Goal: Task Accomplishment & Management: Manage account settings

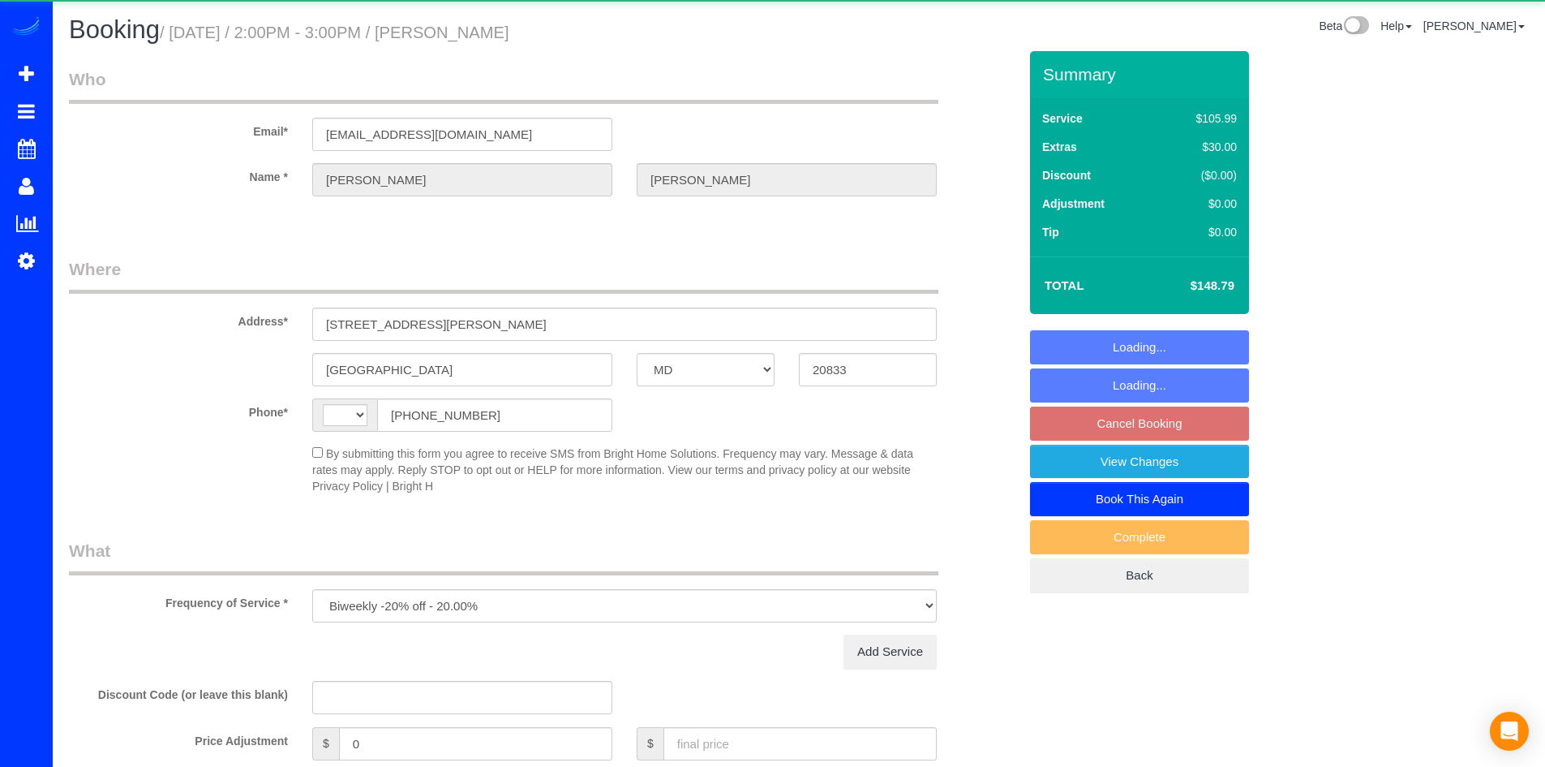
select select "MD"
select select "object:787"
select select "string:[GEOGRAPHIC_DATA]"
select select "string:fspay-fb2b2f5e-d7cb-4669-892c-441341461b20"
select select "2"
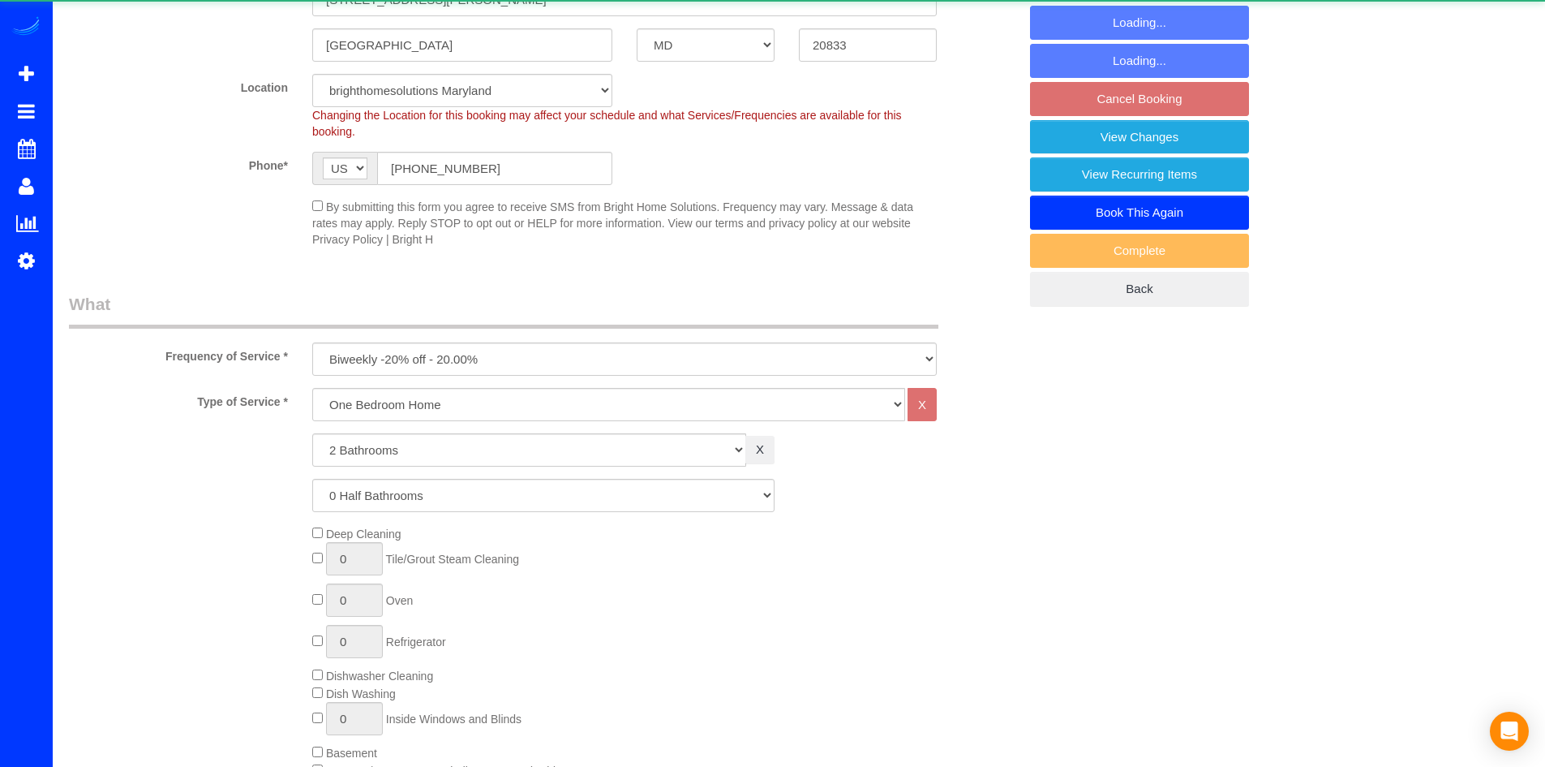
select select "2"
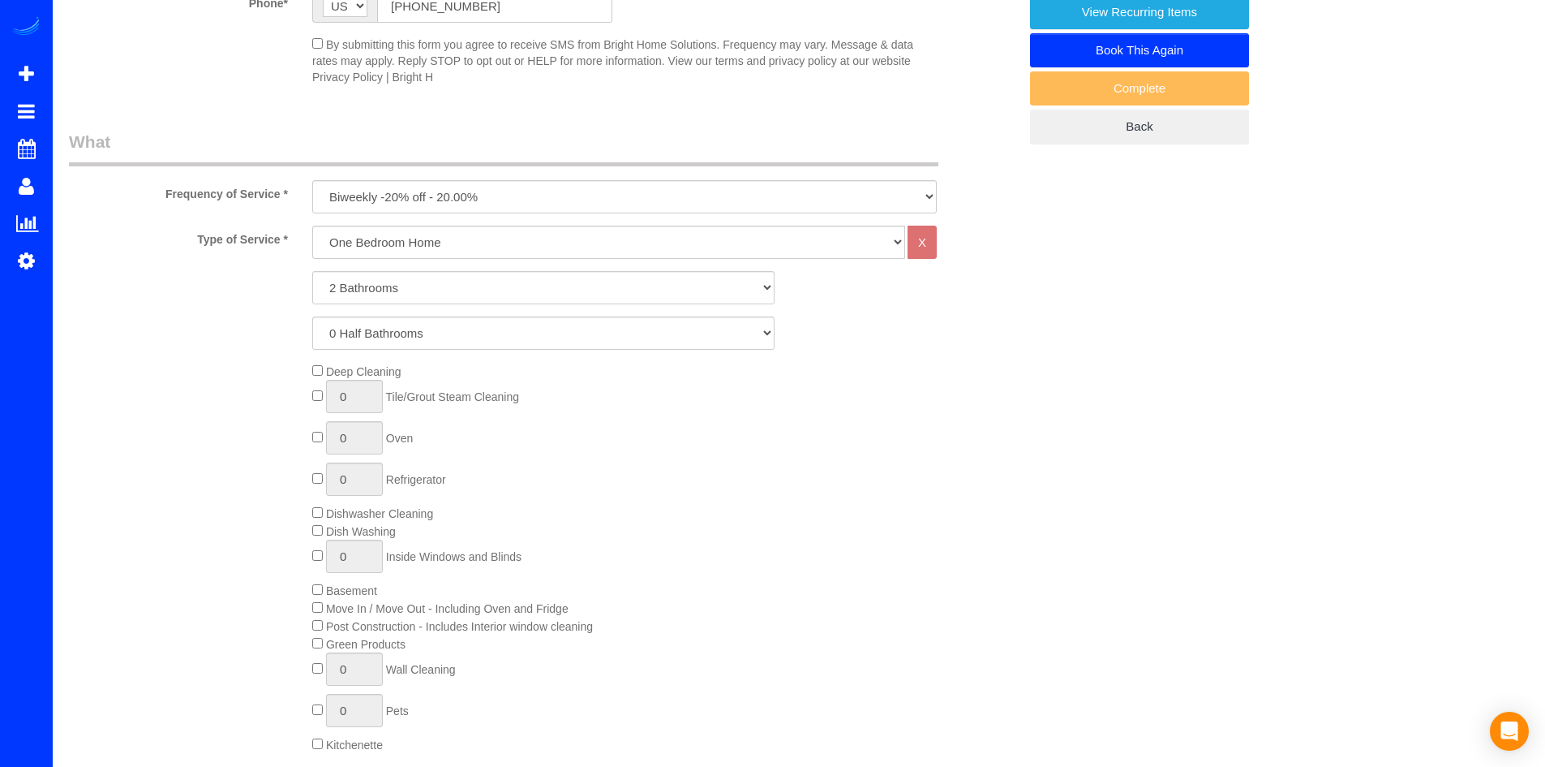
select select "spot4"
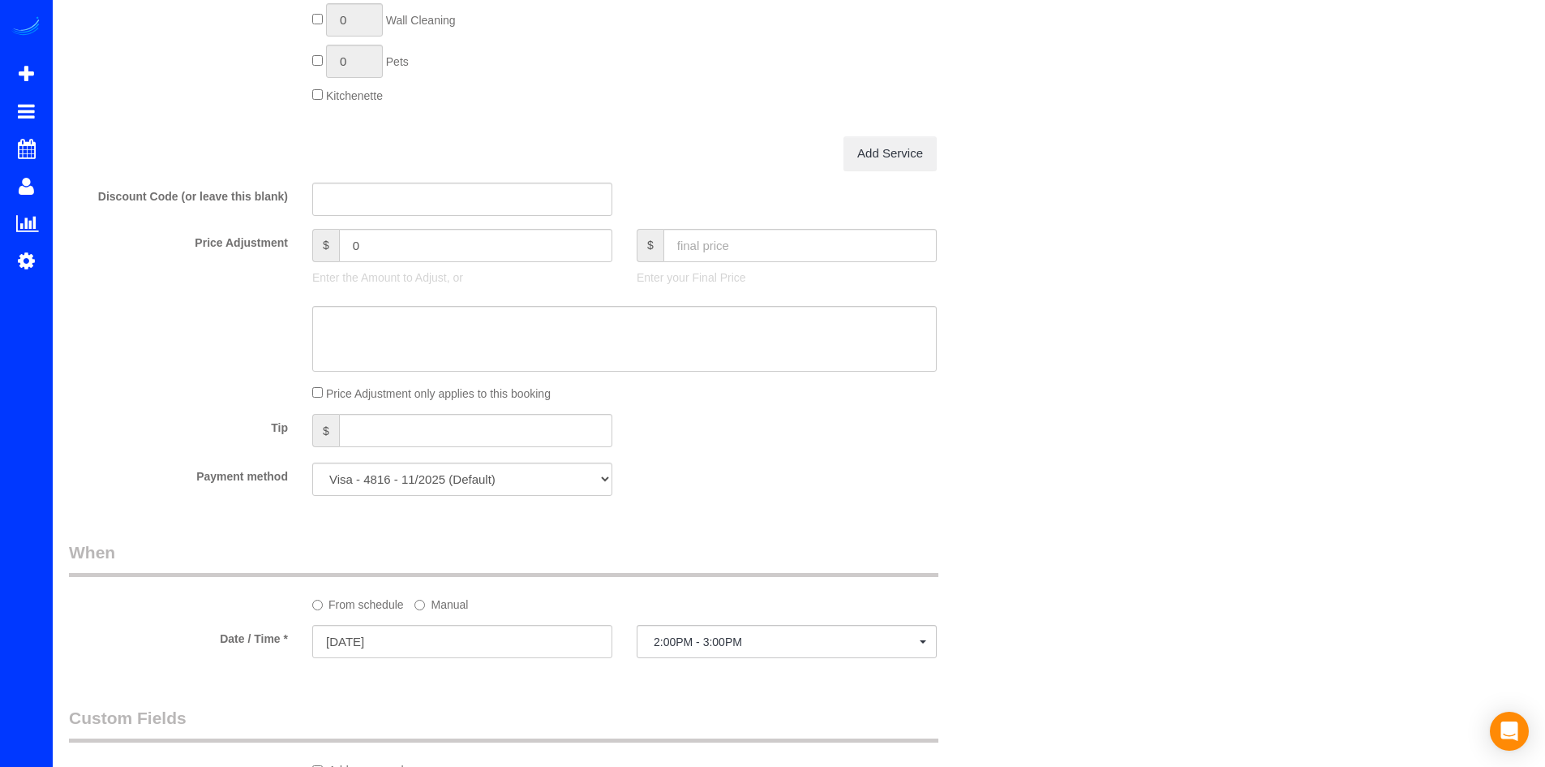
scroll to position [1298, 0]
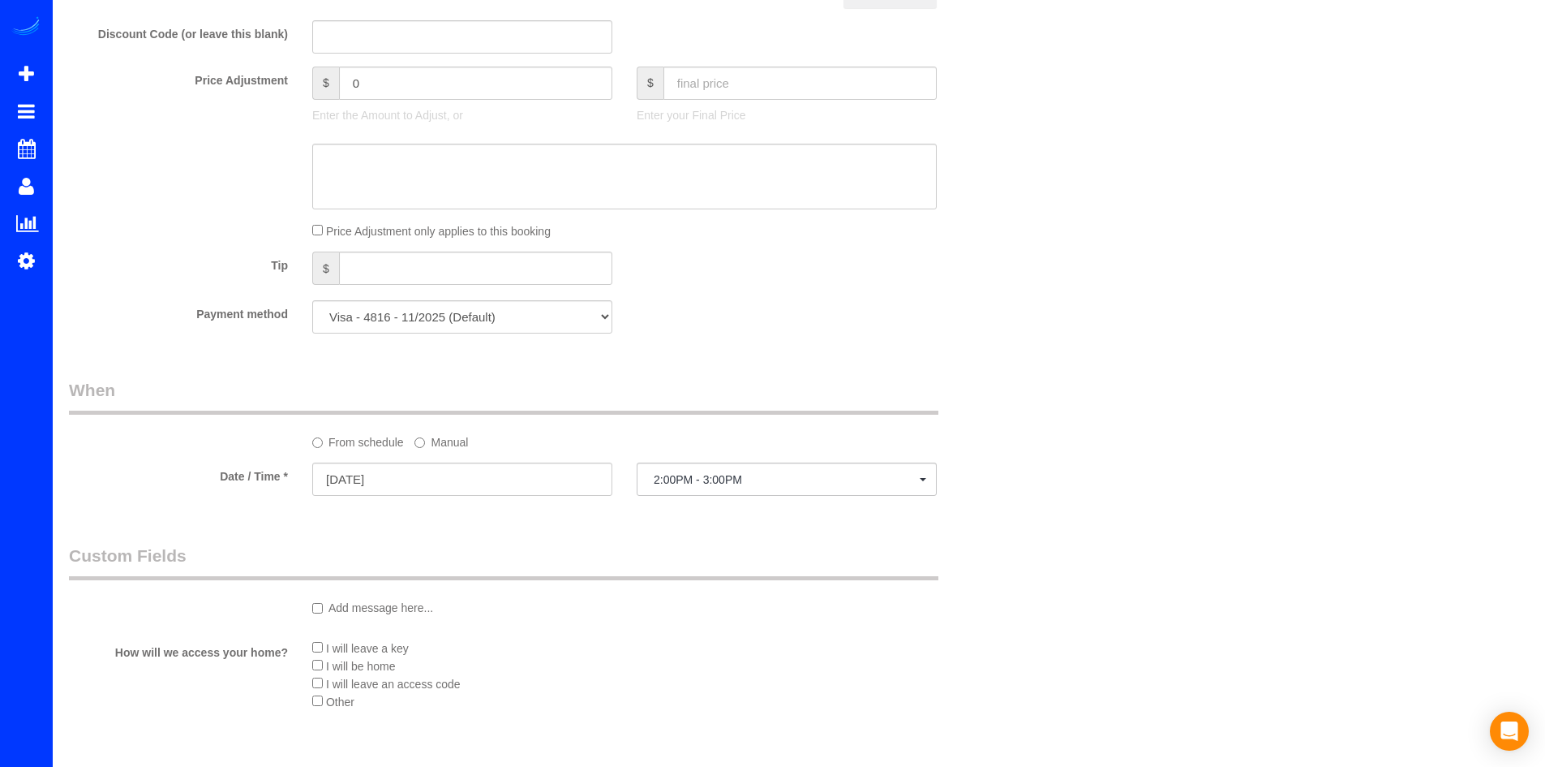
click at [324, 445] on label "From schedule" at bounding box center [358, 439] width 92 height 22
click at [360, 472] on input "[DATE]" at bounding box center [462, 478] width 300 height 33
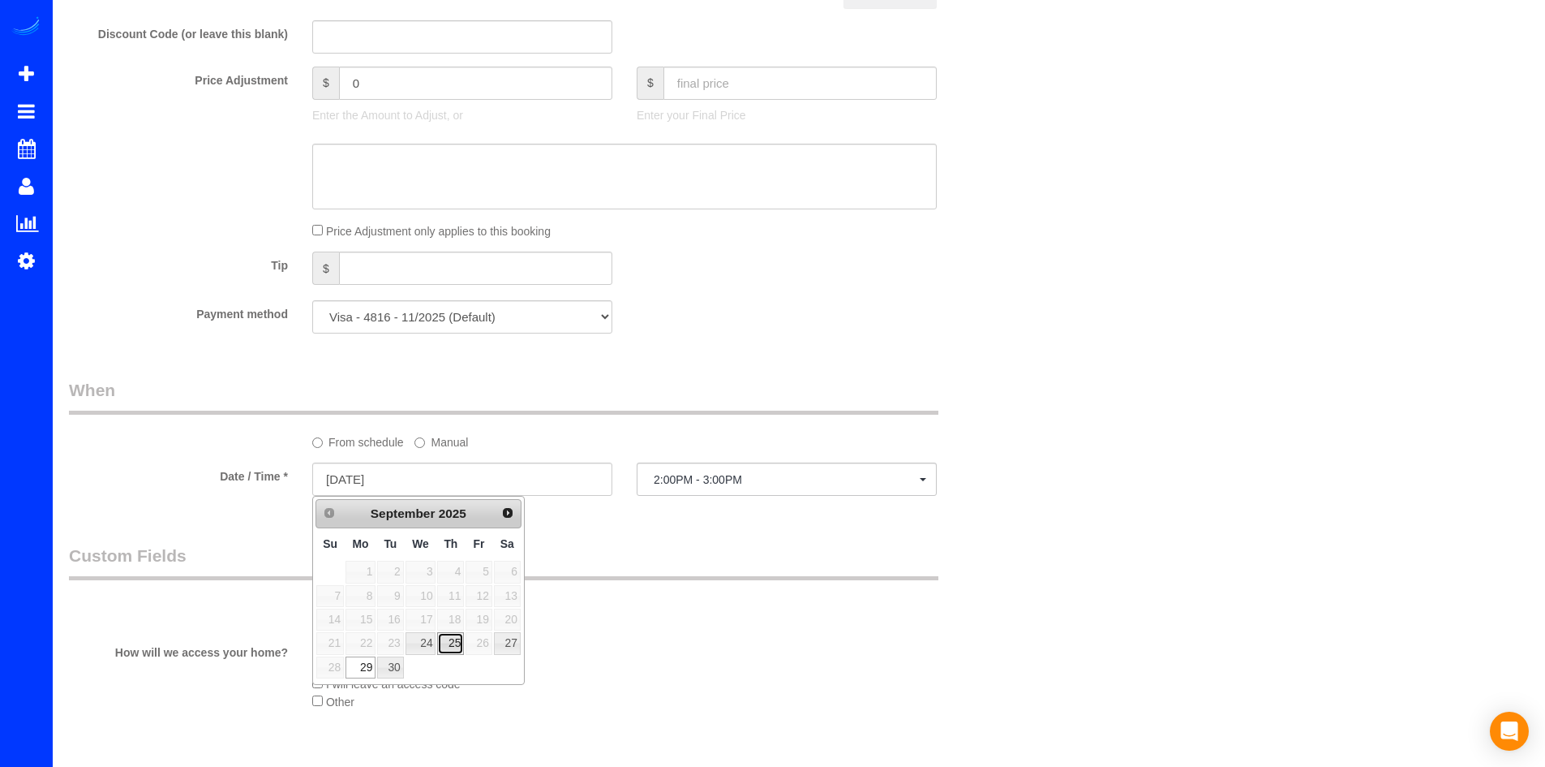
click at [453, 643] on link "25" at bounding box center [450, 643] width 27 height 22
type input "[DATE]"
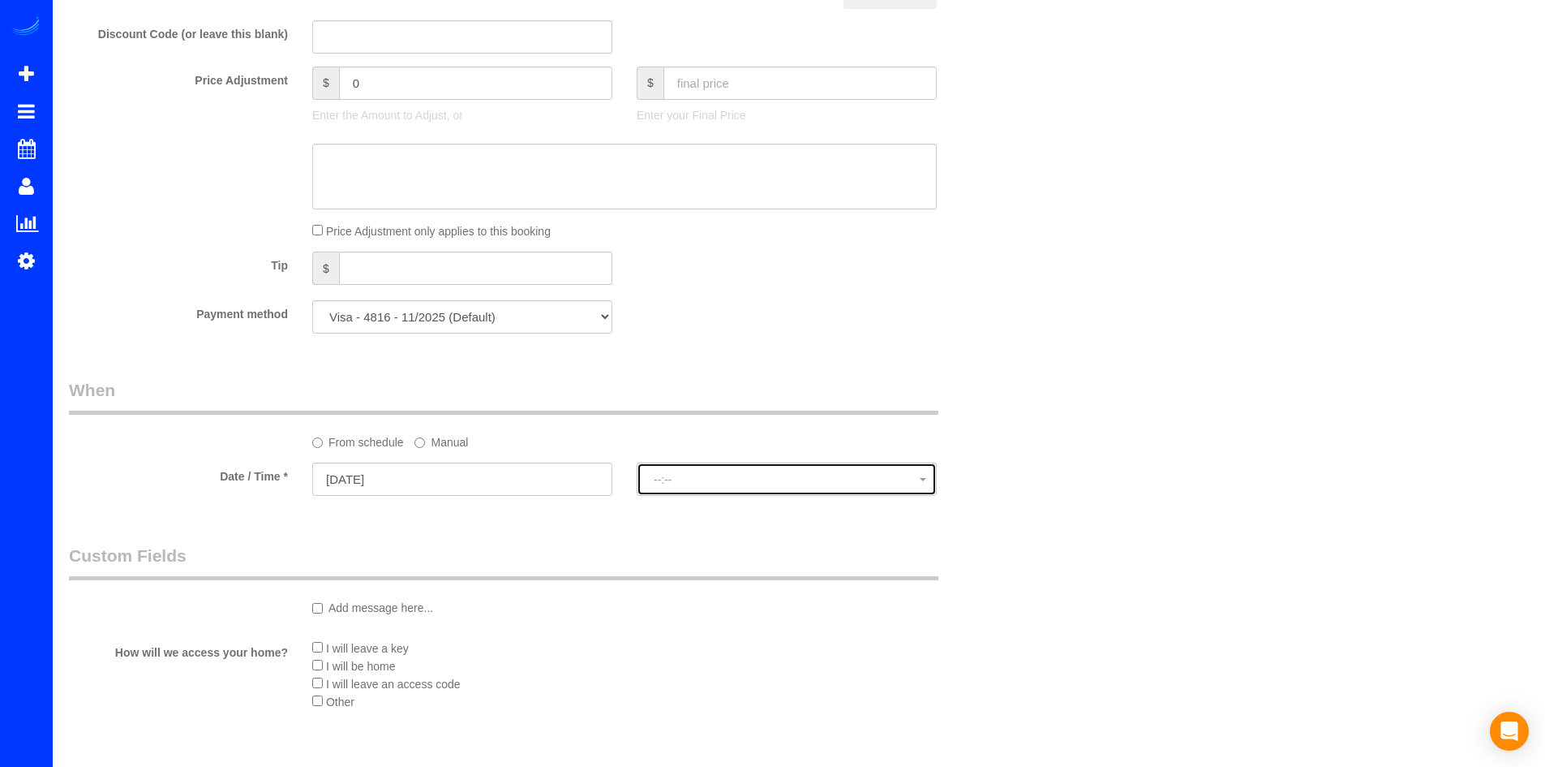
click at [827, 487] on button "--:--" at bounding box center [787, 478] width 300 height 33
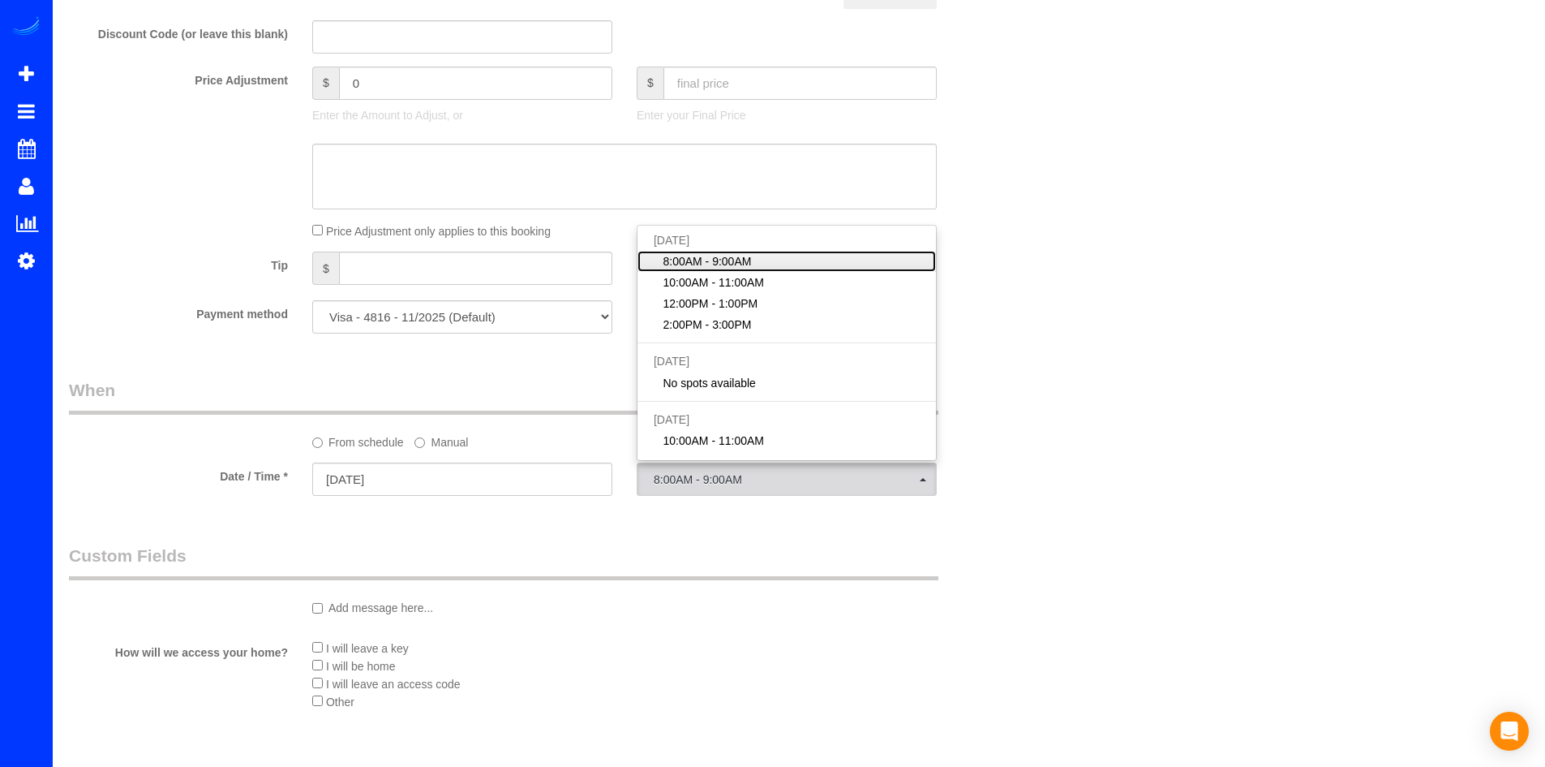
click at [757, 271] on link "8:00AM - 9:00AM" at bounding box center [787, 261] width 298 height 21
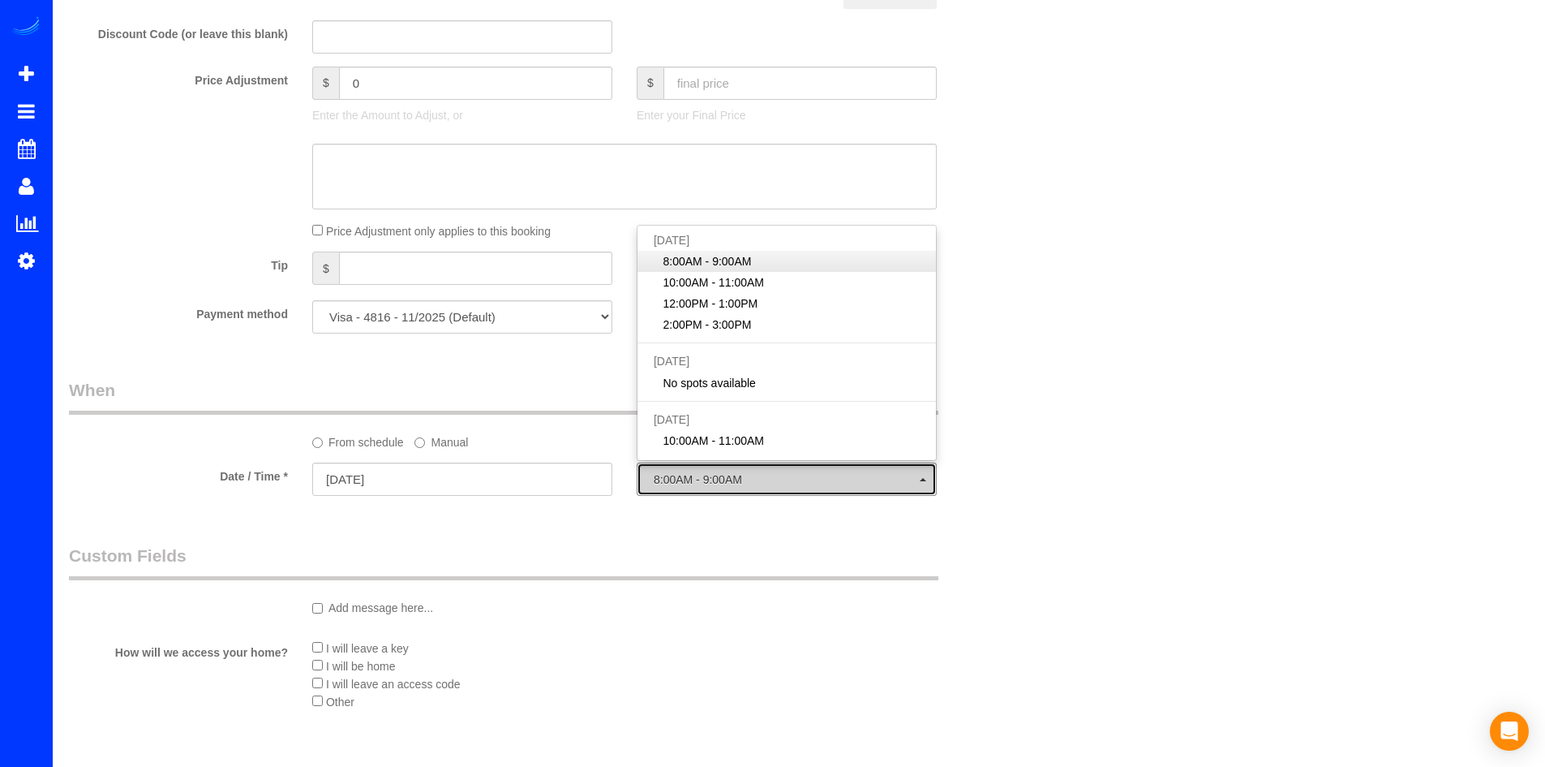
select select "spot21"
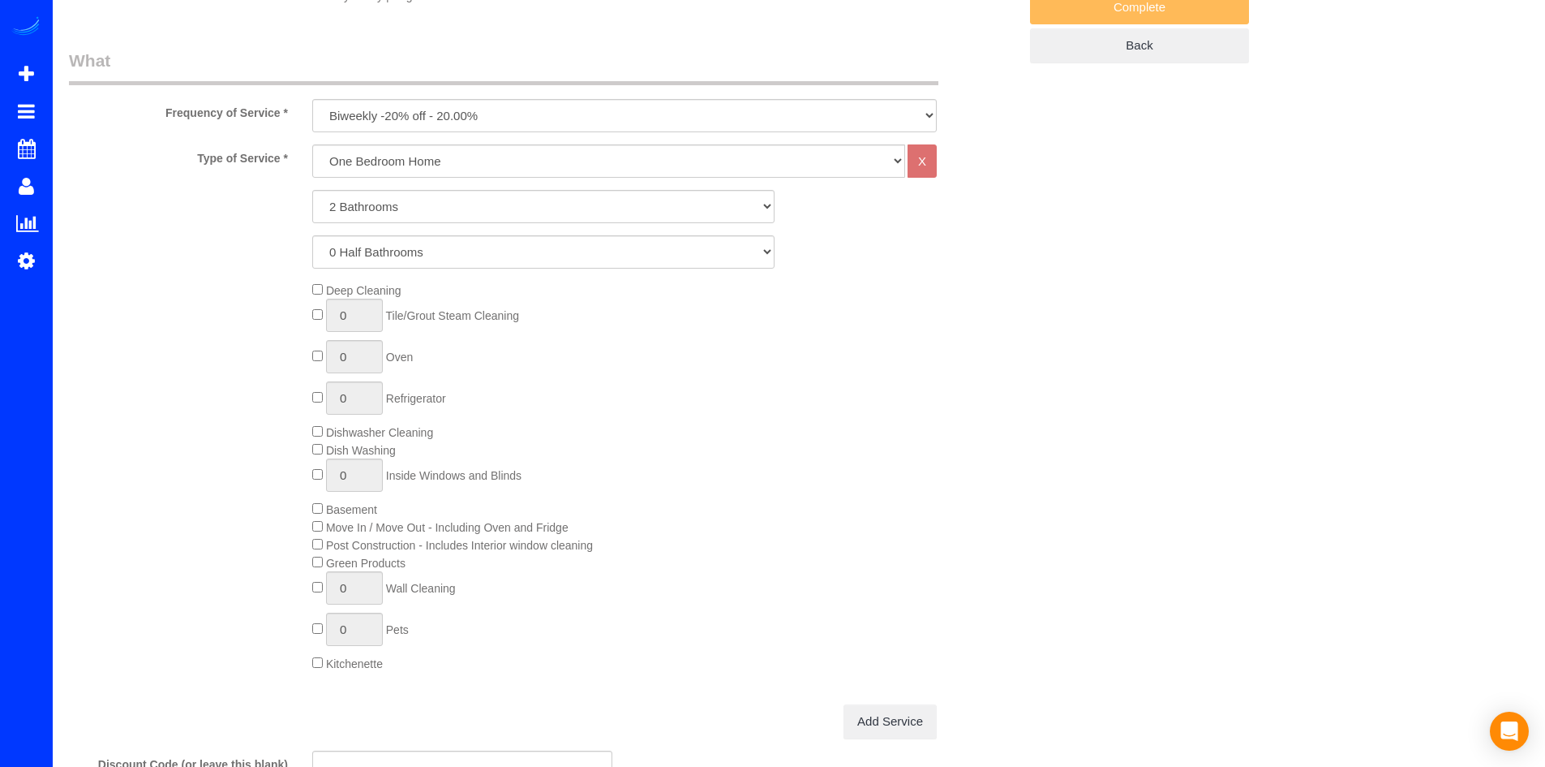
scroll to position [487, 0]
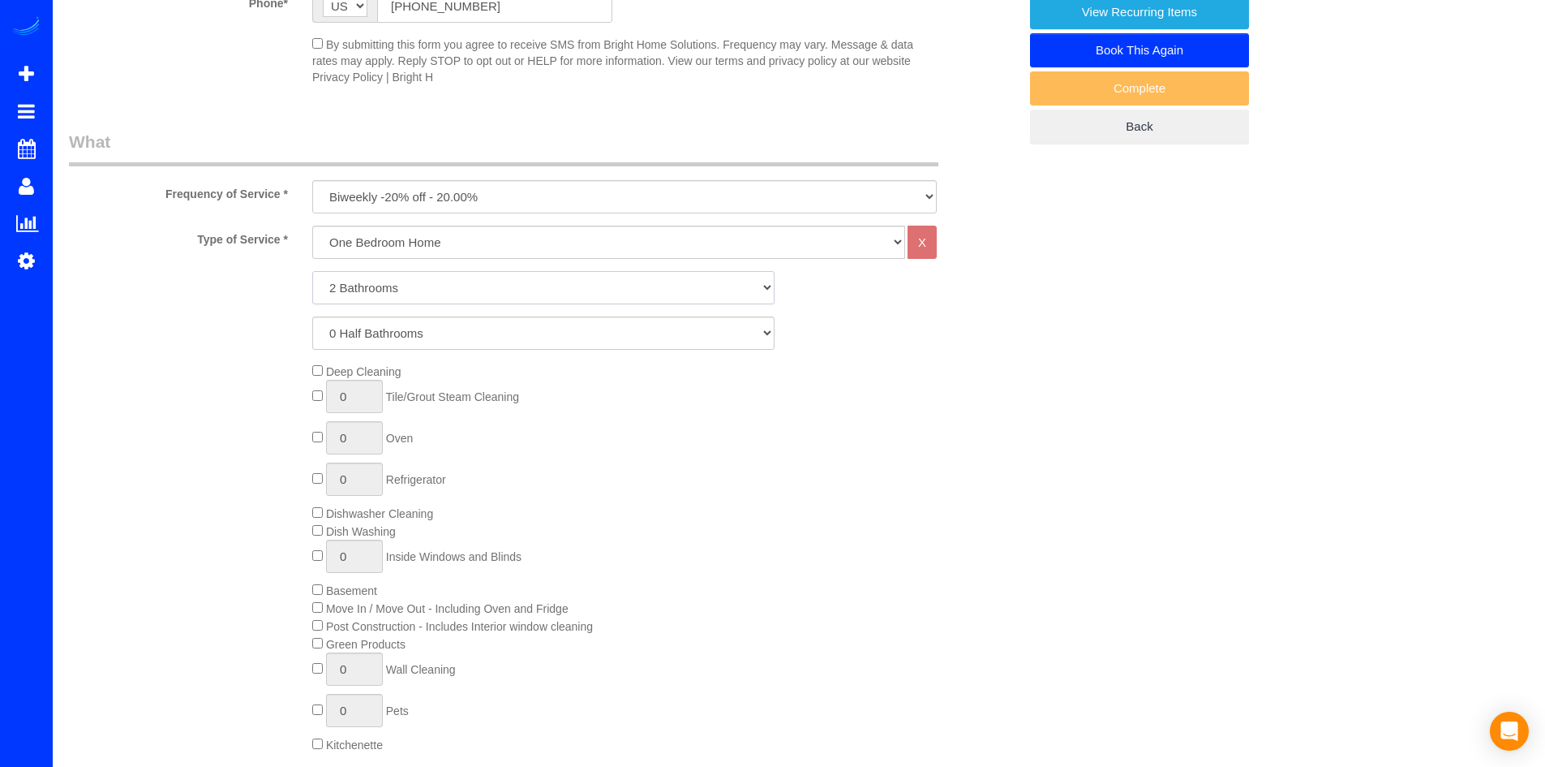
click at [402, 290] on select "1 Bathroom 2 Bathrooms 3 Bathrooms 4 Bathrooms 5 Bathrooms 6 Bathrooms 7 Bathro…" at bounding box center [543, 287] width 462 height 33
select select "3"
click at [312, 271] on select "1 Bathroom 2 Bathrooms 3 Bathrooms 4 Bathrooms 5 Bathrooms 6 Bathrooms 7 Bathro…" at bounding box center [543, 287] width 462 height 33
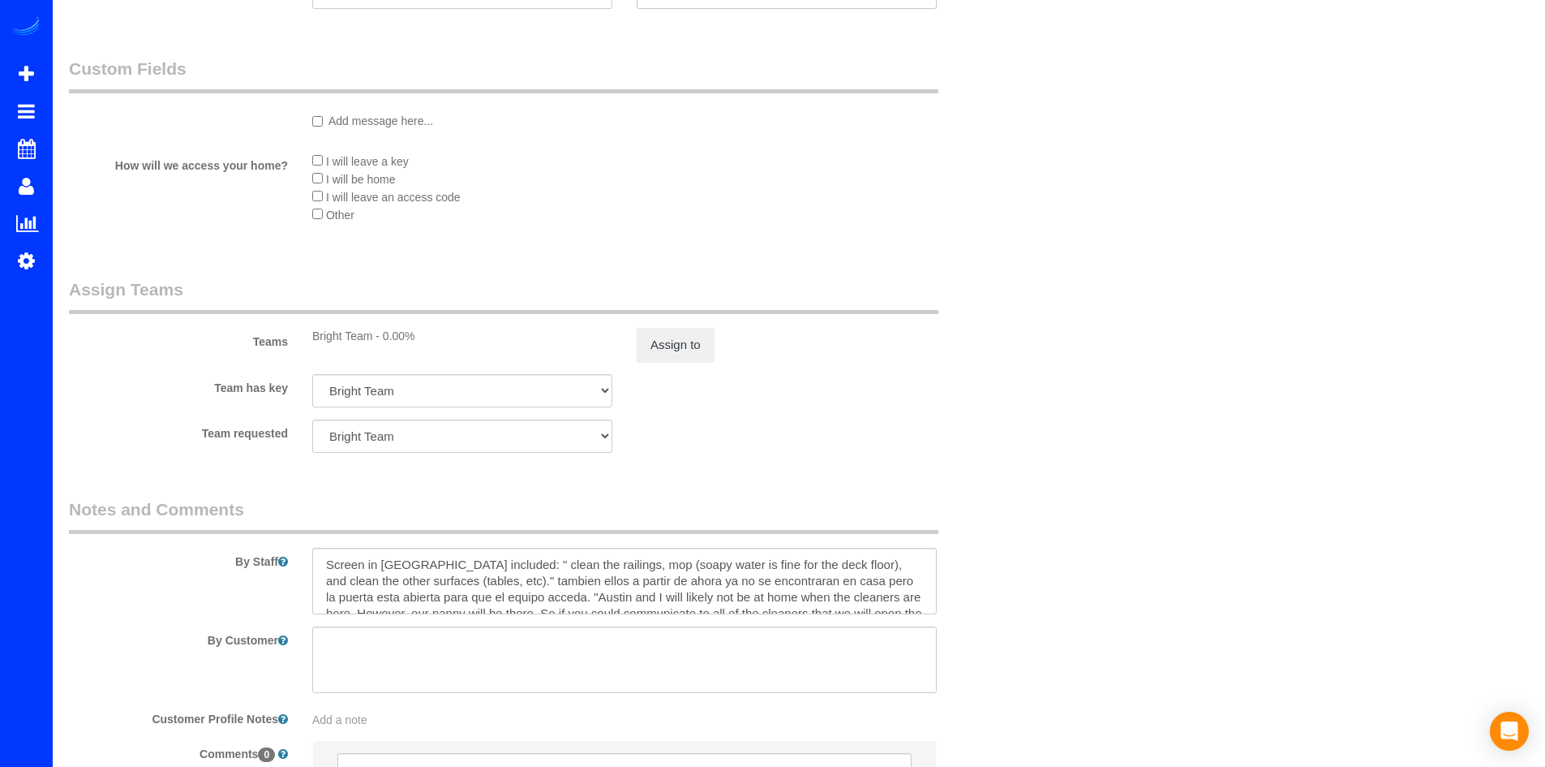
scroll to position [1952, 0]
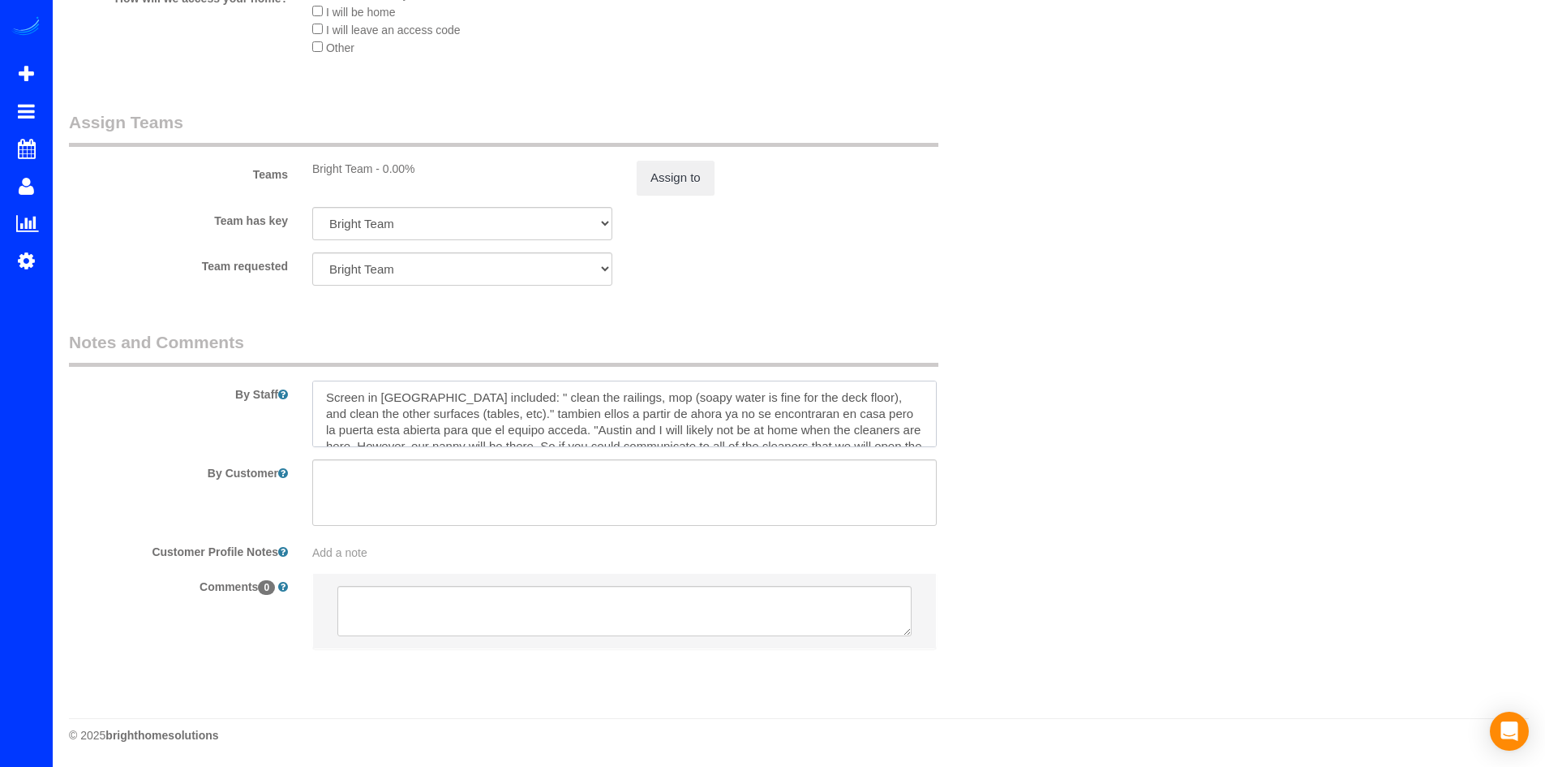
click at [329, 397] on textarea at bounding box center [624, 413] width 625 height 67
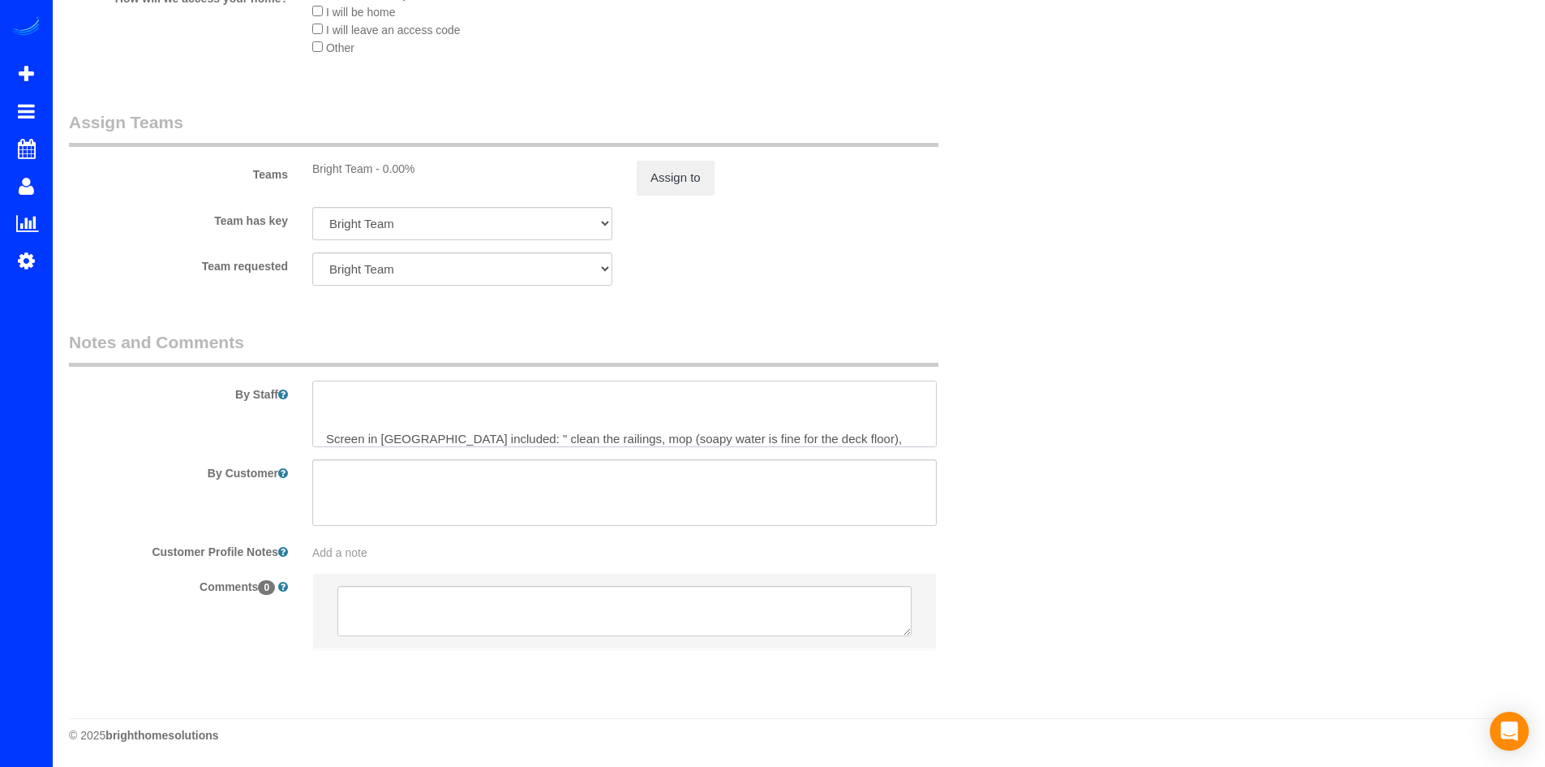
scroll to position [0, 0]
click at [370, 397] on textarea at bounding box center [624, 413] width 625 height 67
drag, startPoint x: 475, startPoint y: 402, endPoint x: 403, endPoint y: 404, distance: 71.4
click at [403, 404] on textarea at bounding box center [624, 413] width 625 height 67
paste textarea "ésped"
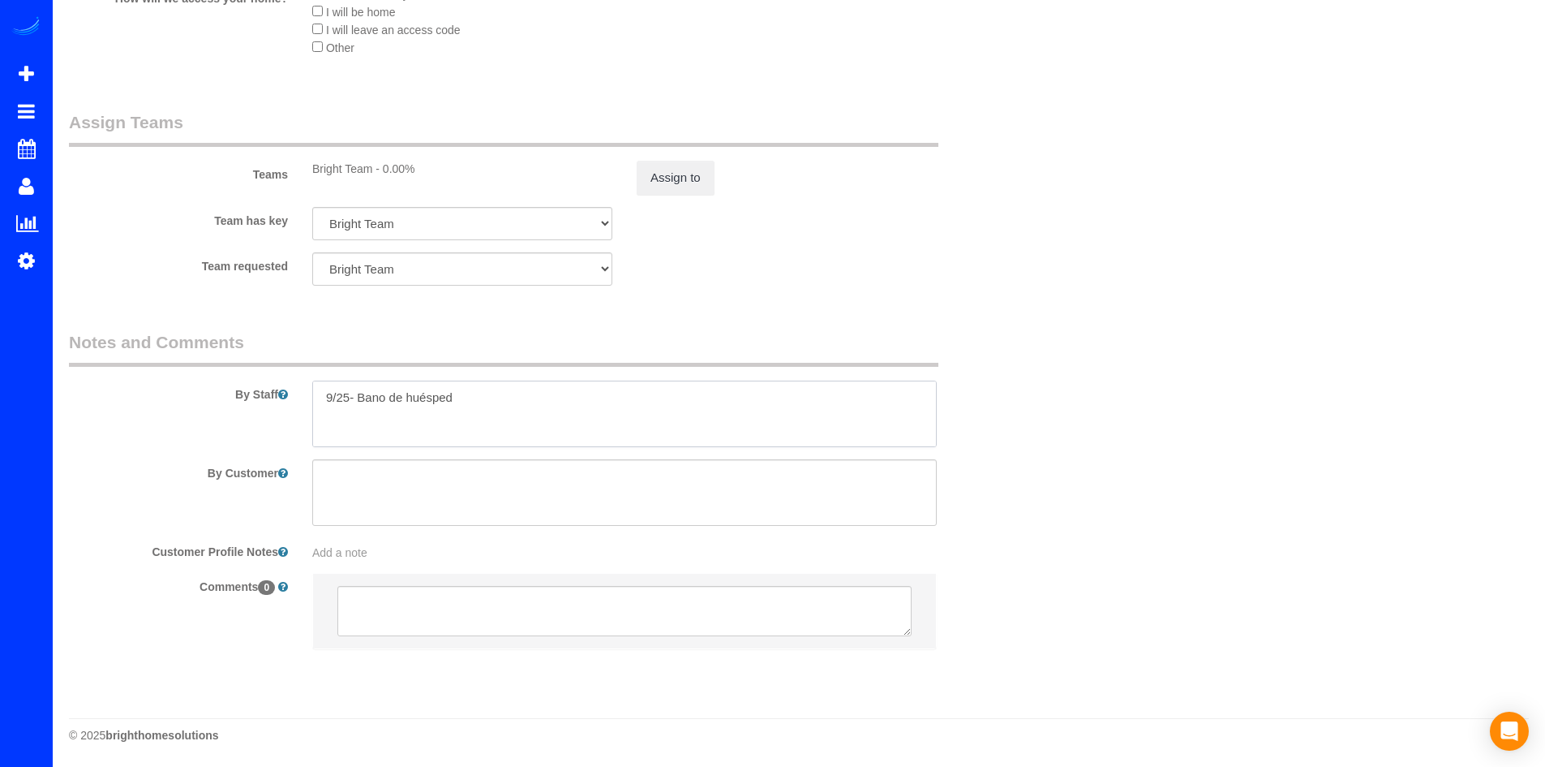
click at [452, 405] on textarea at bounding box center [624, 413] width 625 height 67
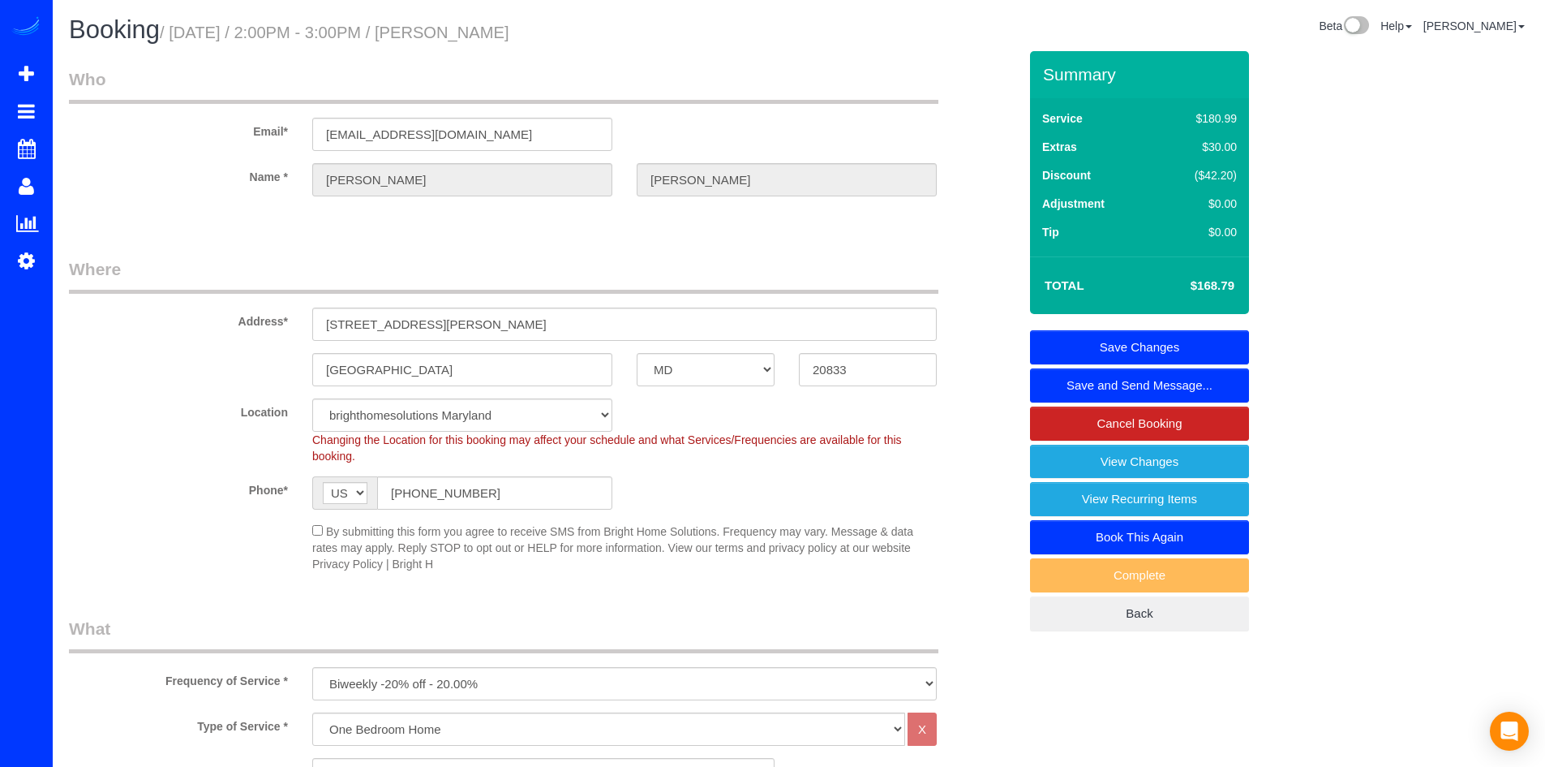
type textarea "9/25- Bano de huésped incluido. (guest bath) Screen in [GEOGRAPHIC_DATA] includ…"
click at [1119, 346] on link "Save Changes" at bounding box center [1139, 347] width 219 height 34
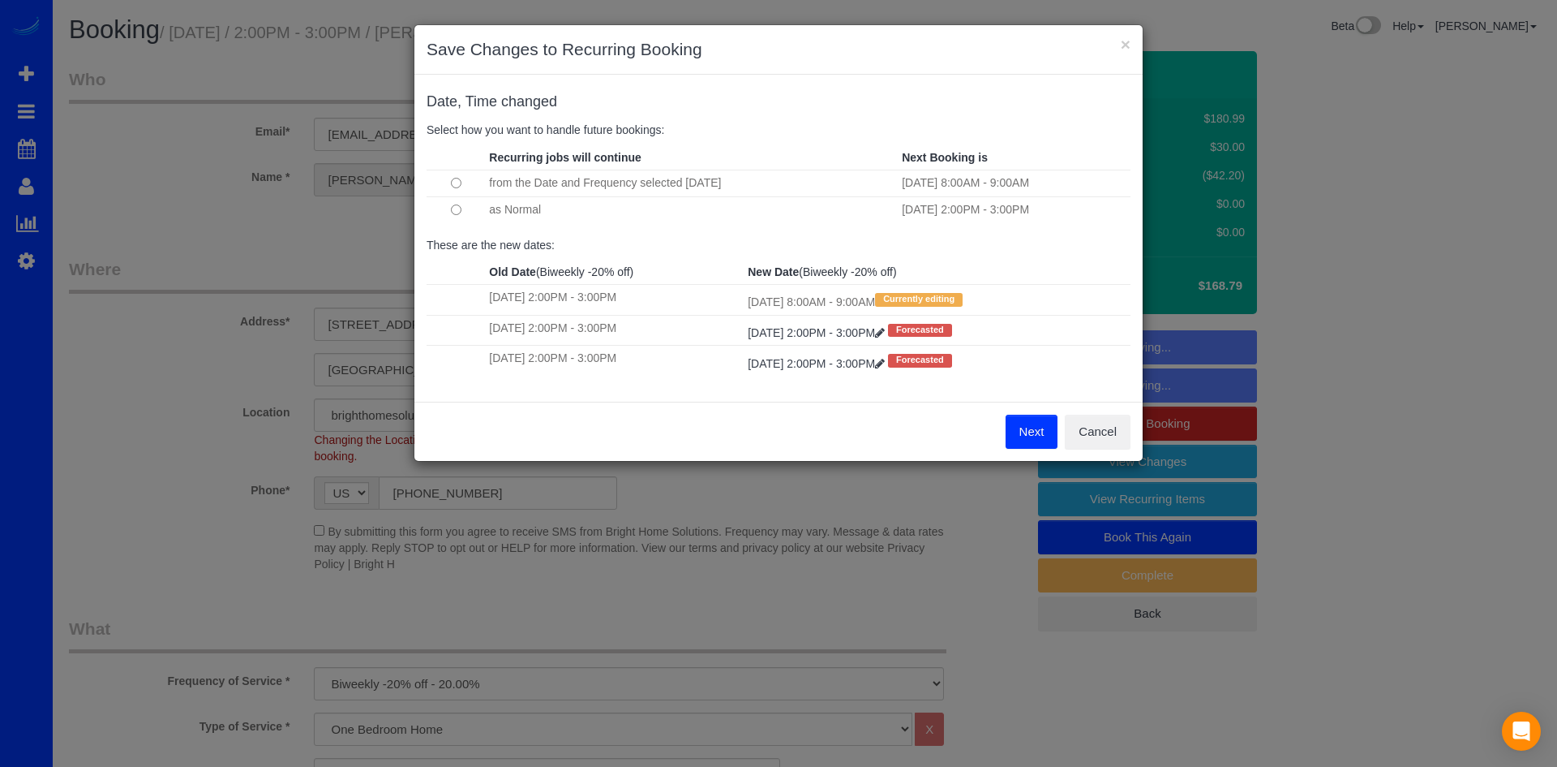
click at [1032, 436] on button "Next" at bounding box center [1032, 431] width 53 height 34
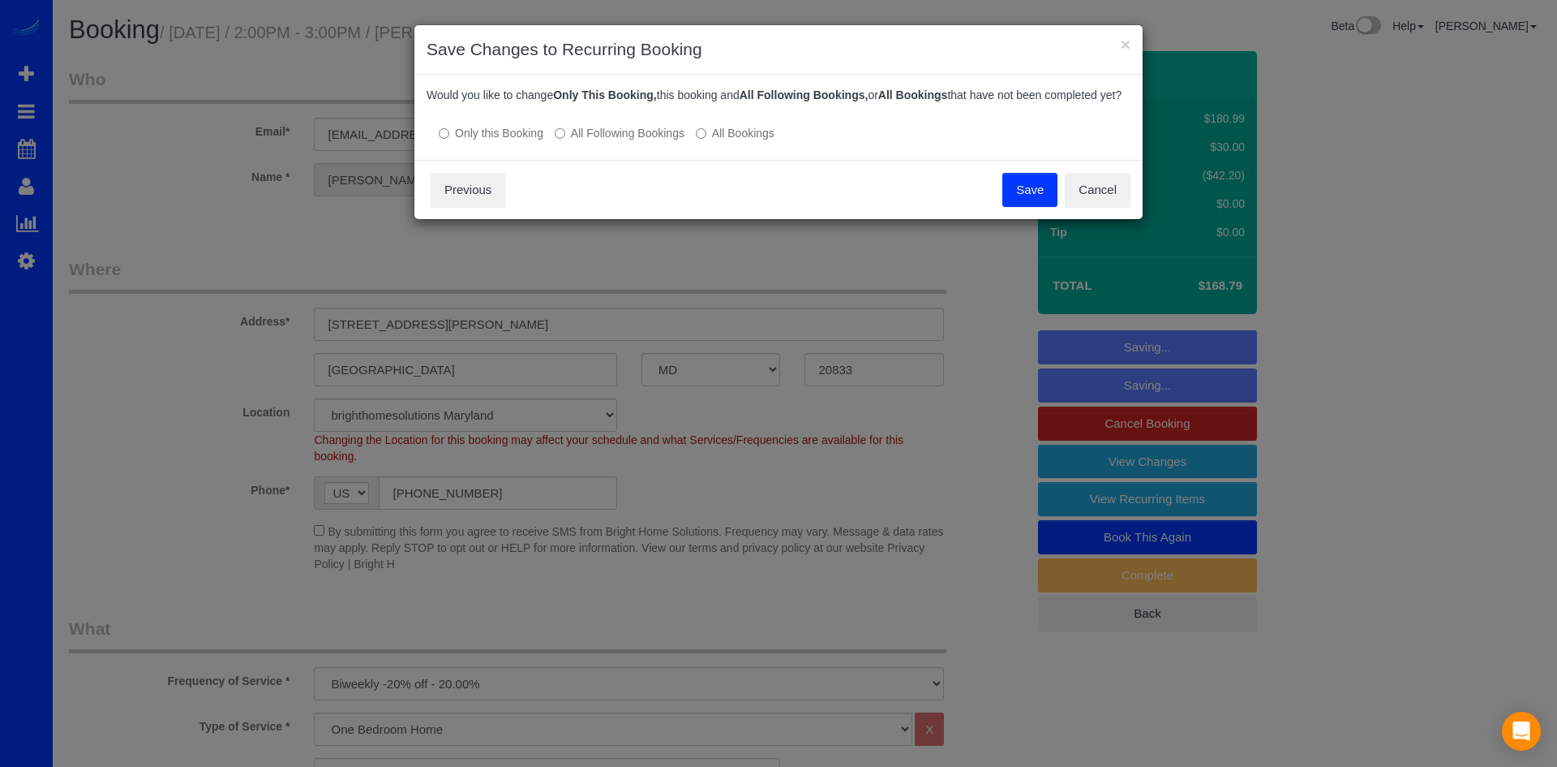
click at [1052, 207] on button "Save" at bounding box center [1030, 190] width 55 height 34
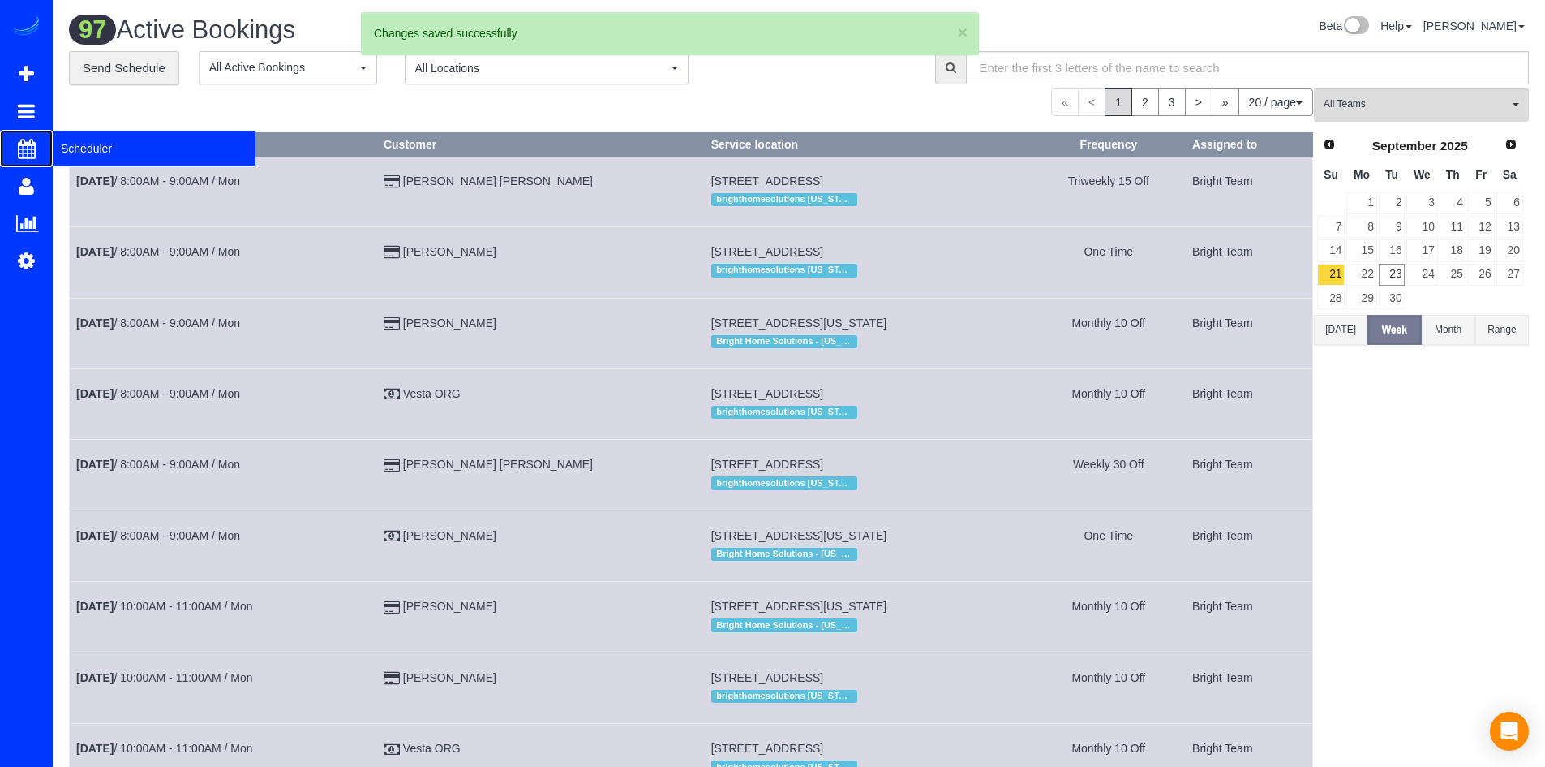
click at [79, 146] on span "Scheduler" at bounding box center [154, 148] width 203 height 37
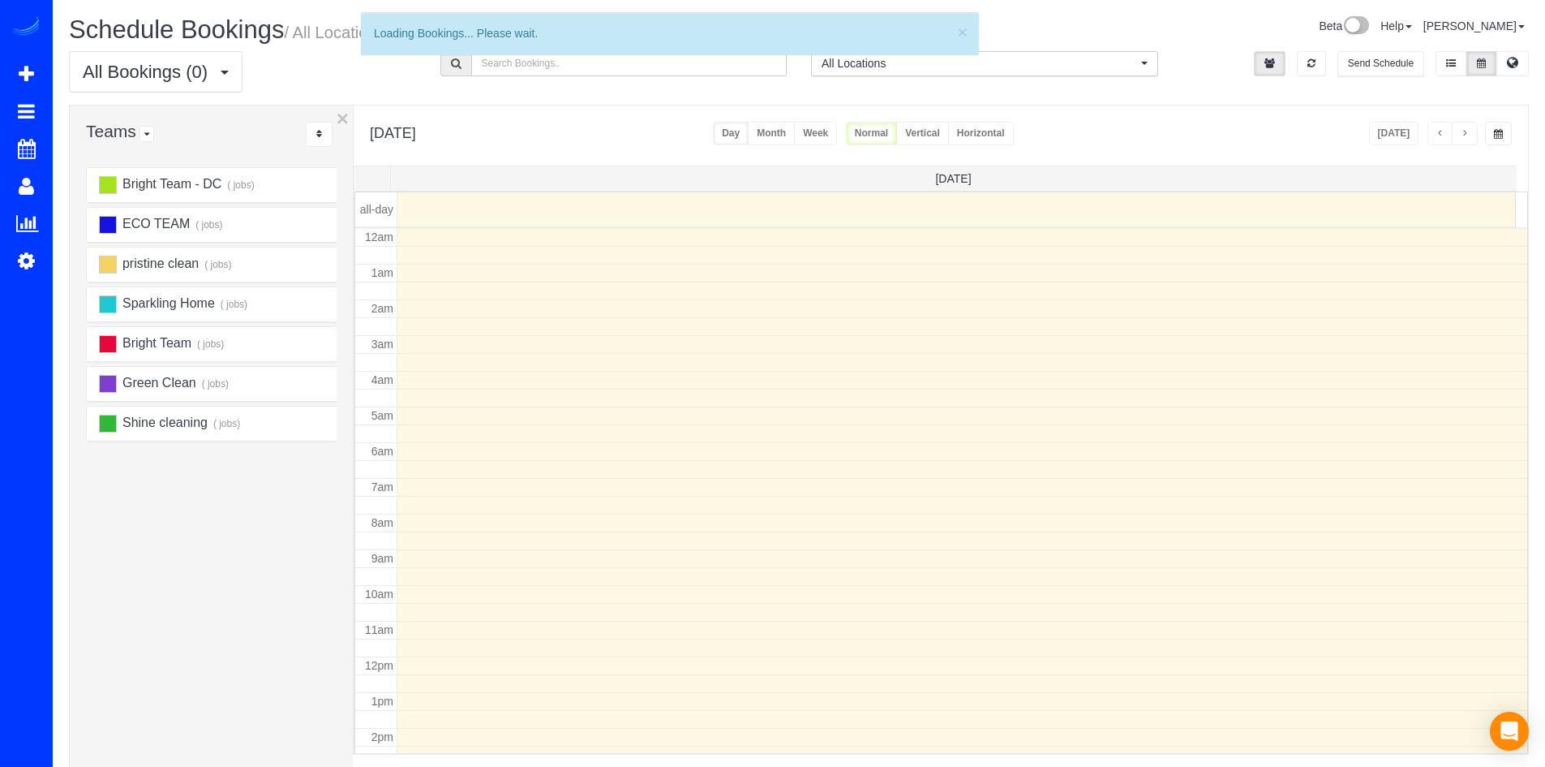
scroll to position [215, 0]
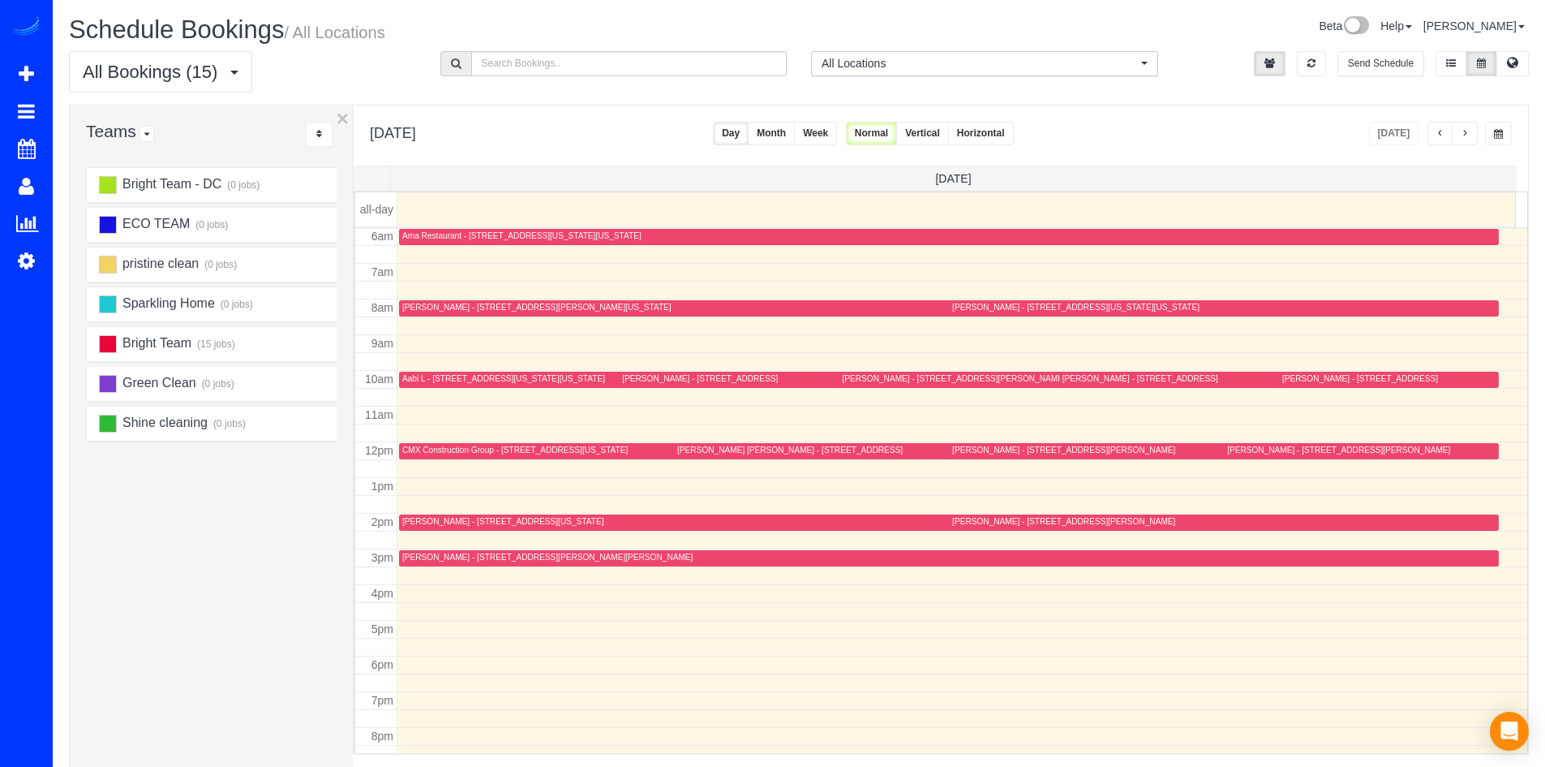
click at [1472, 135] on button "button" at bounding box center [1465, 134] width 26 height 24
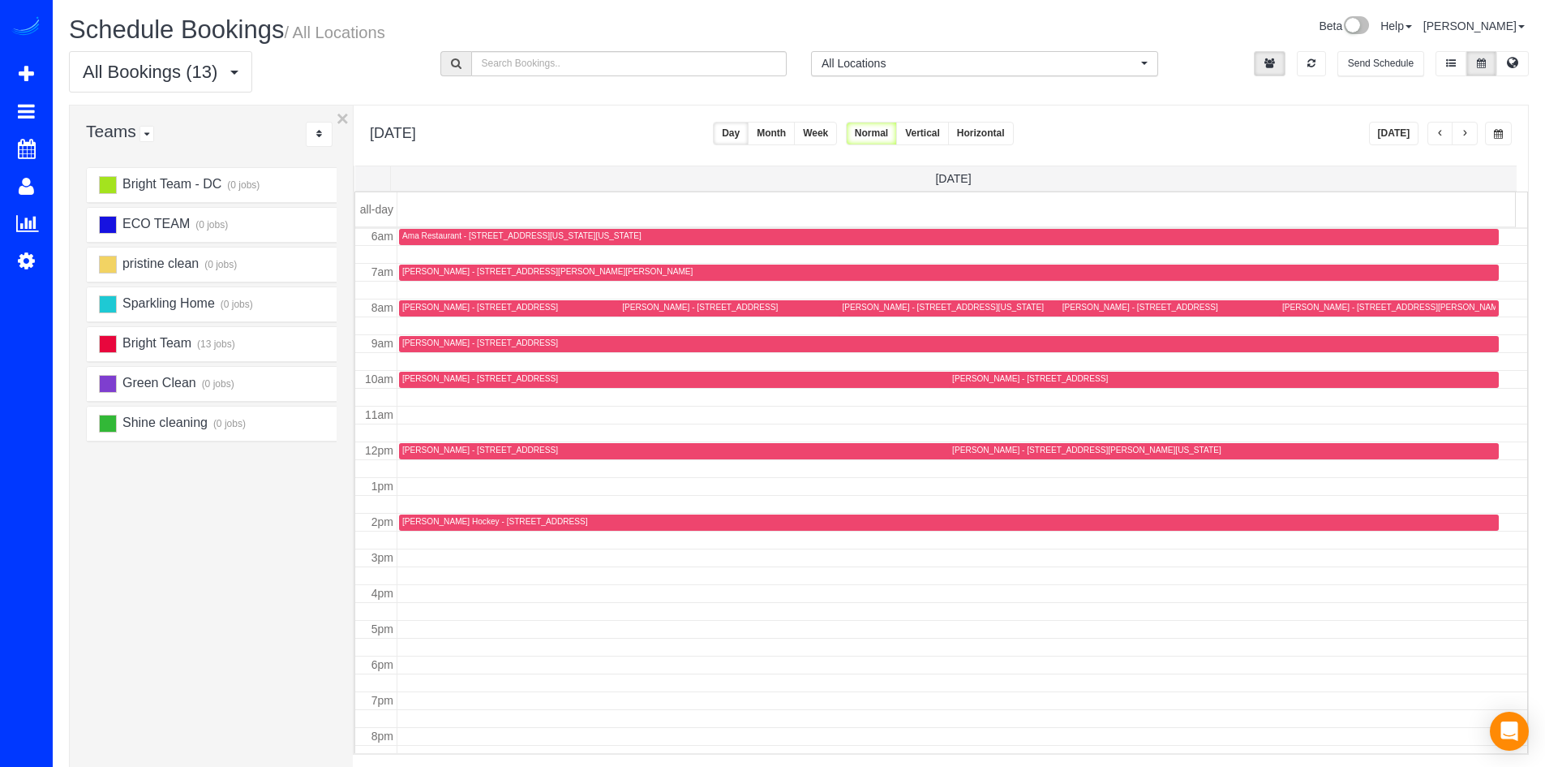
click at [1472, 135] on button "button" at bounding box center [1465, 134] width 26 height 24
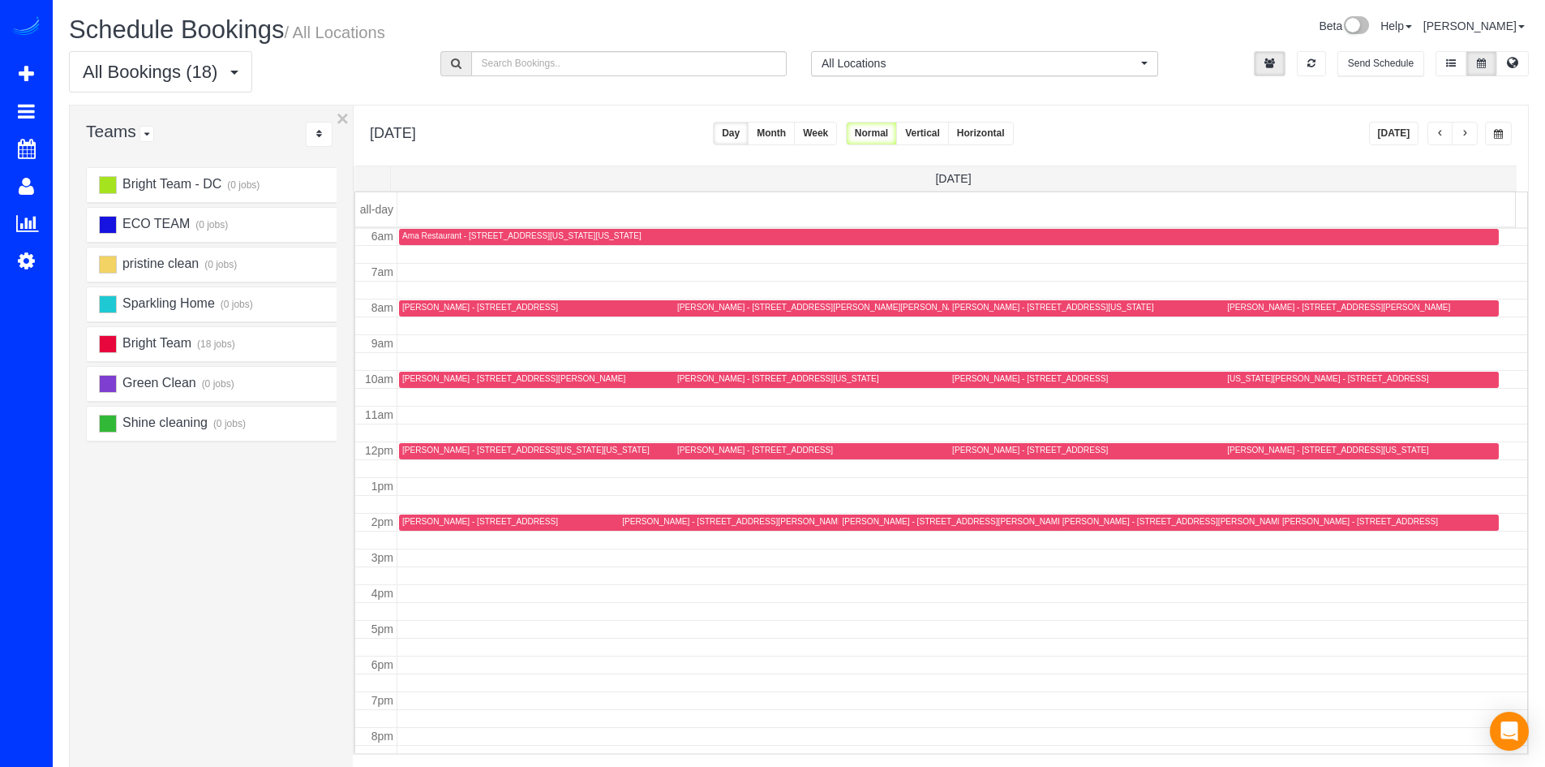
click at [1396, 135] on button "[DATE]" at bounding box center [1394, 134] width 50 height 24
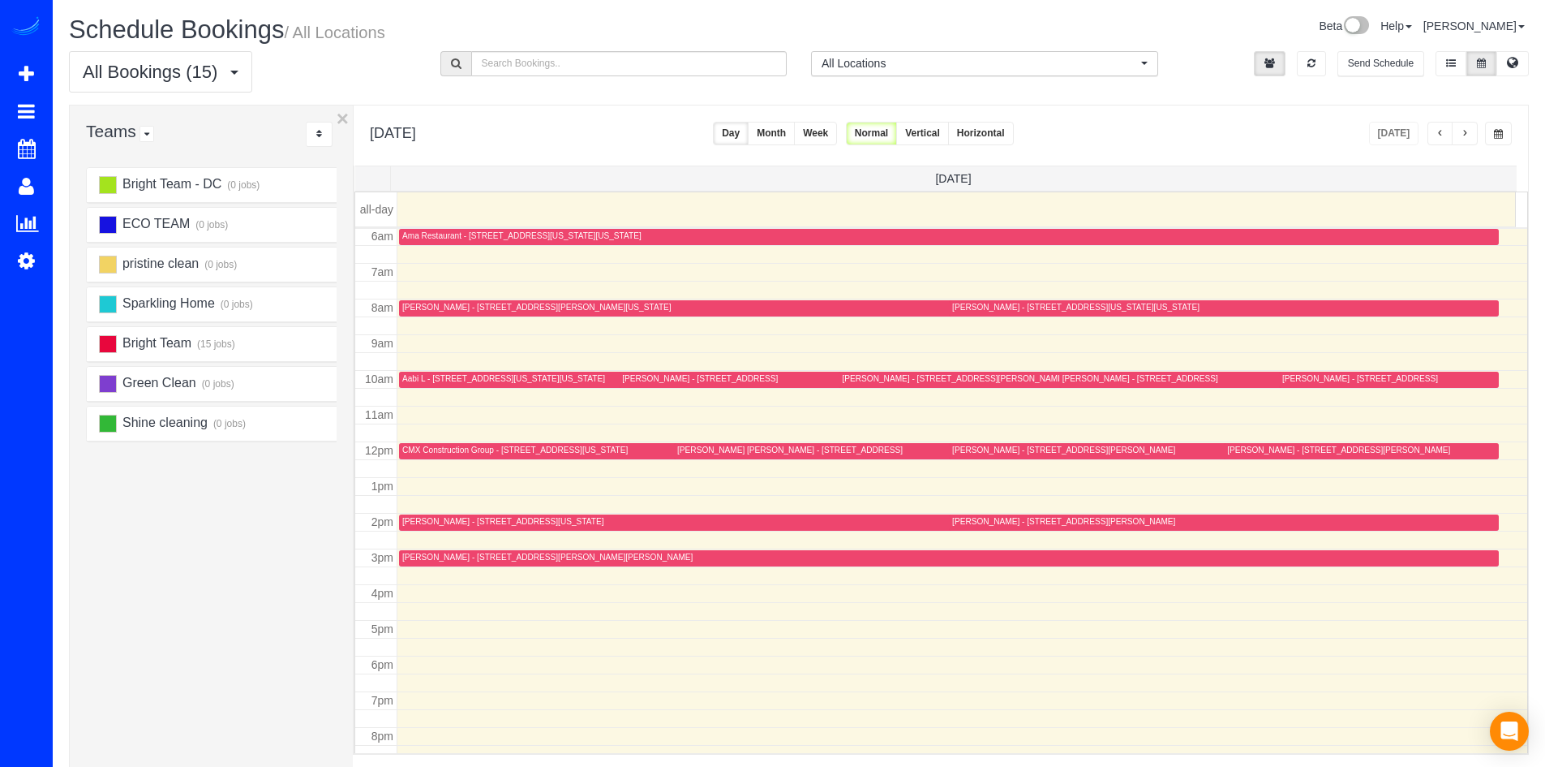
click at [1461, 140] on button "button" at bounding box center [1465, 134] width 26 height 24
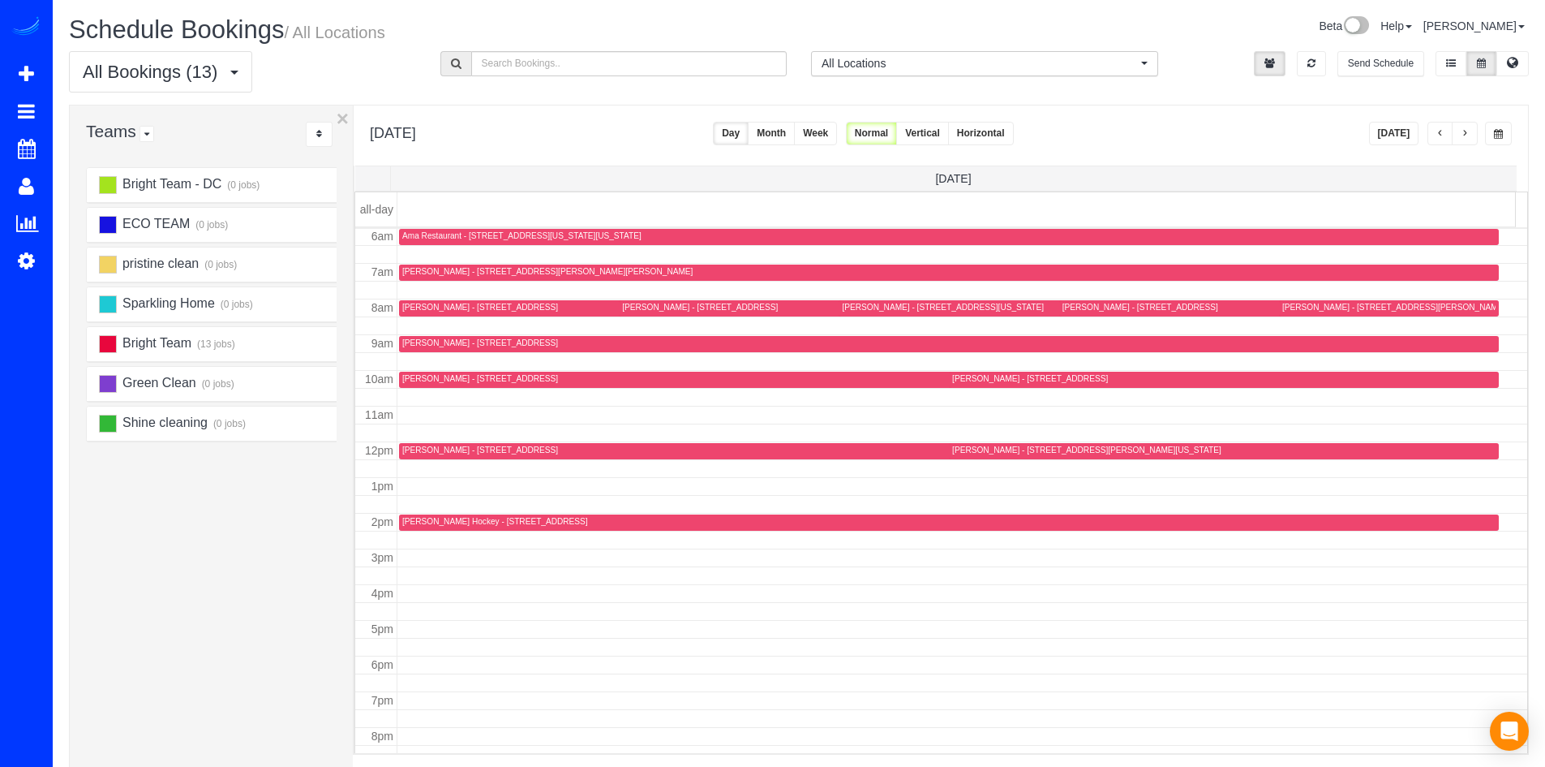
click at [406, 306] on div "[PERSON_NAME] - [STREET_ADDRESS]" at bounding box center [480, 307] width 156 height 11
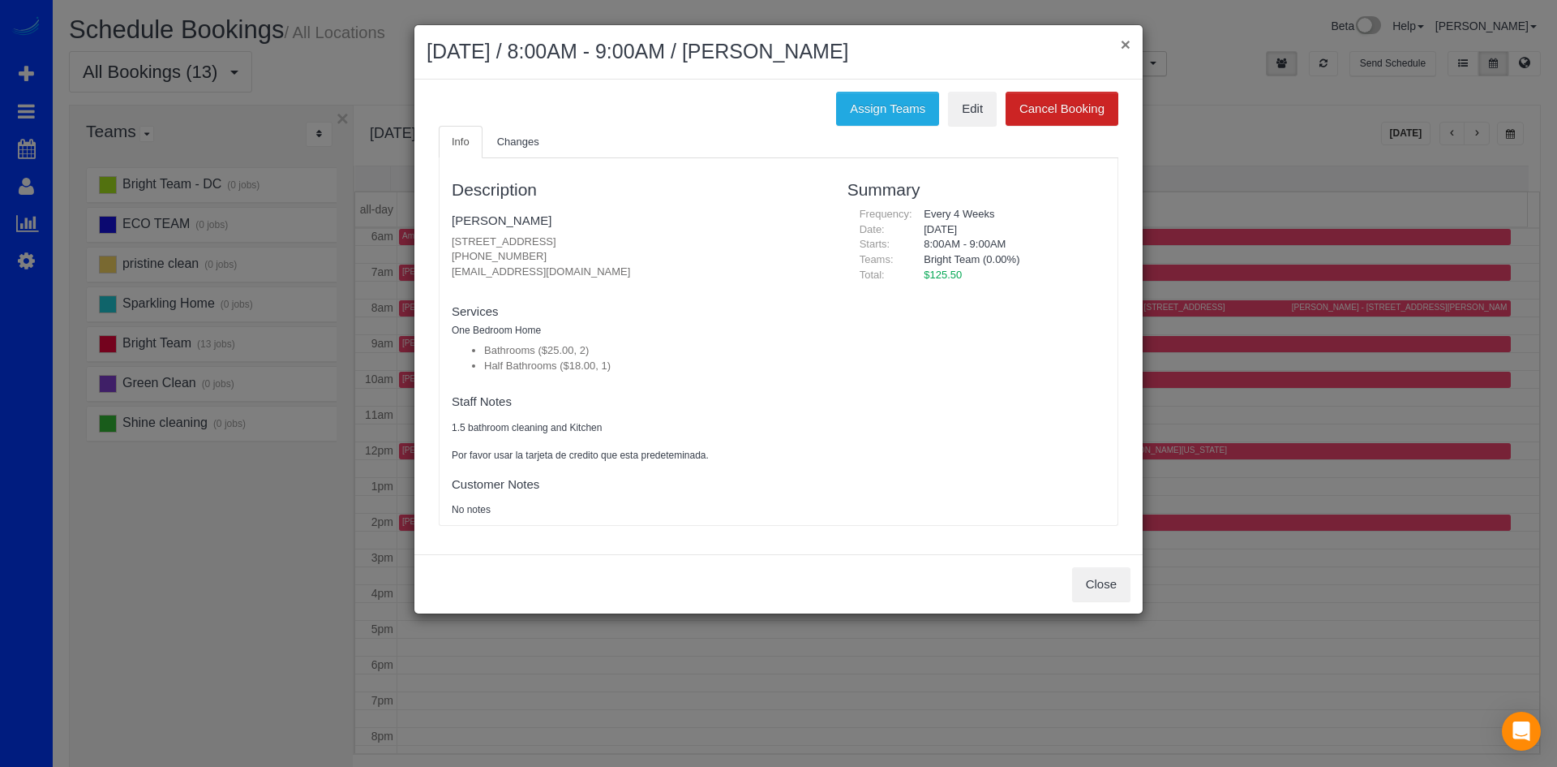
click at [1125, 43] on button "×" at bounding box center [1126, 44] width 10 height 17
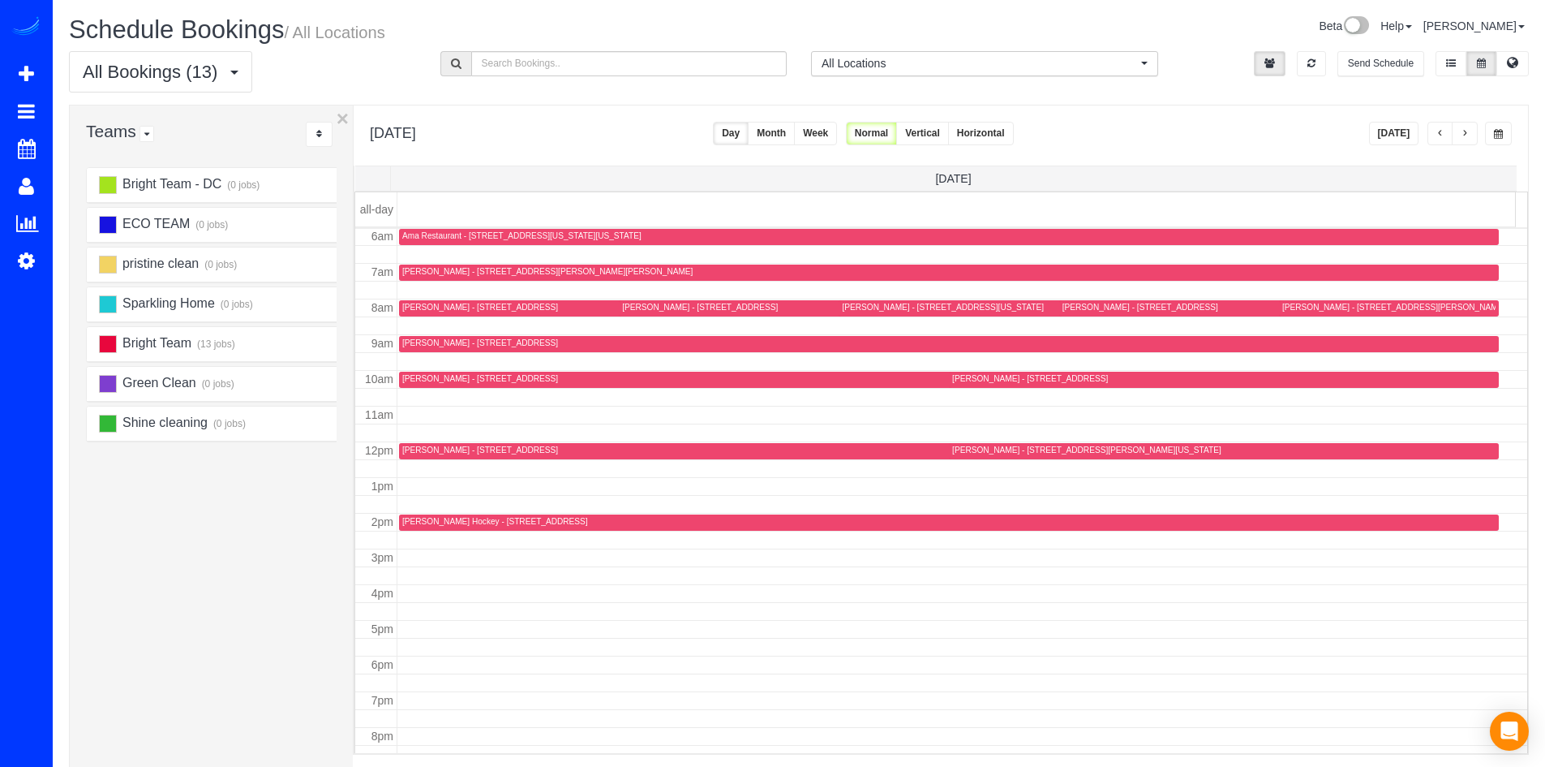
click at [866, 300] on div at bounding box center [1050, 308] width 423 height 16
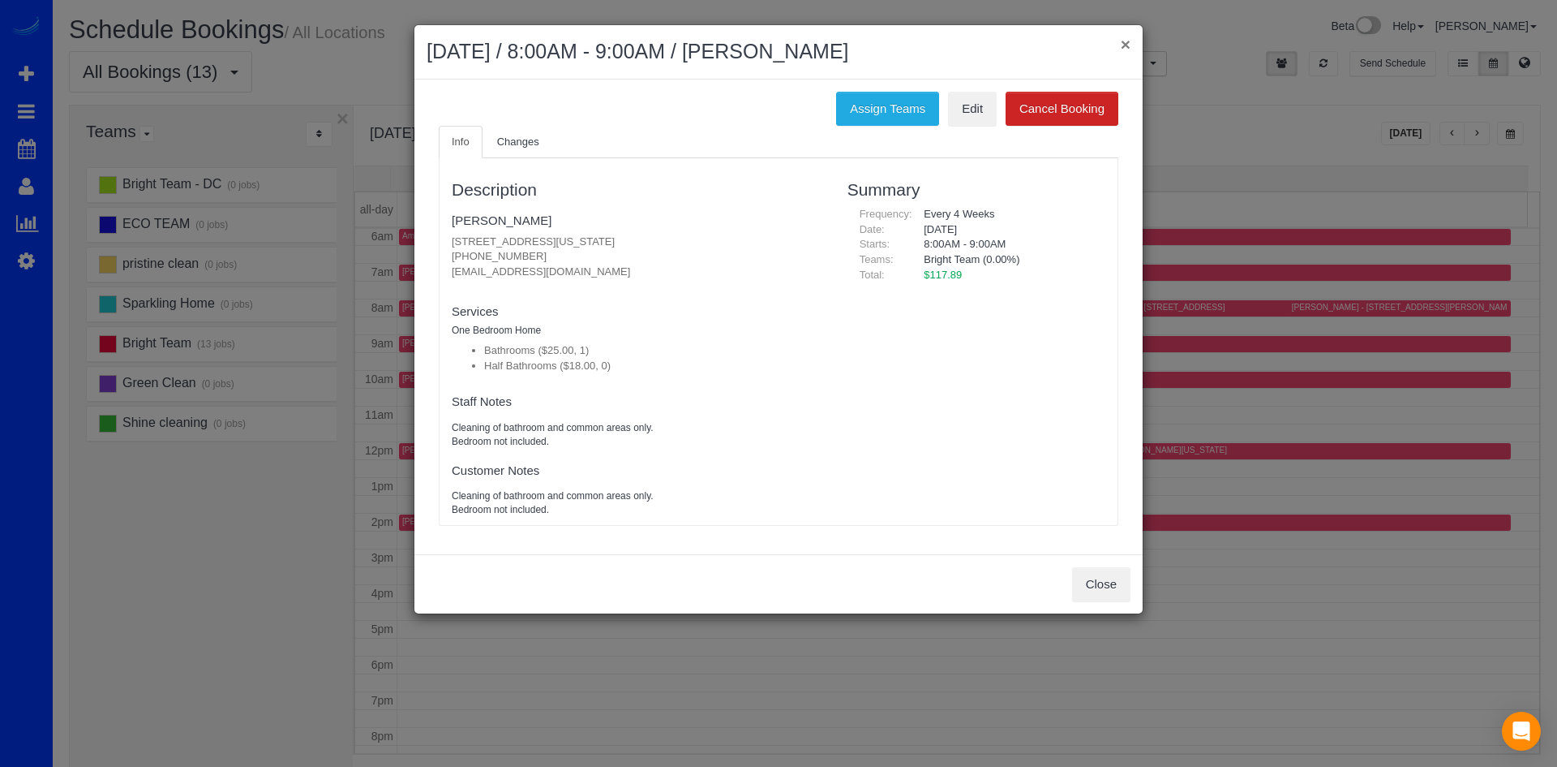
click at [1122, 47] on button "×" at bounding box center [1126, 44] width 10 height 17
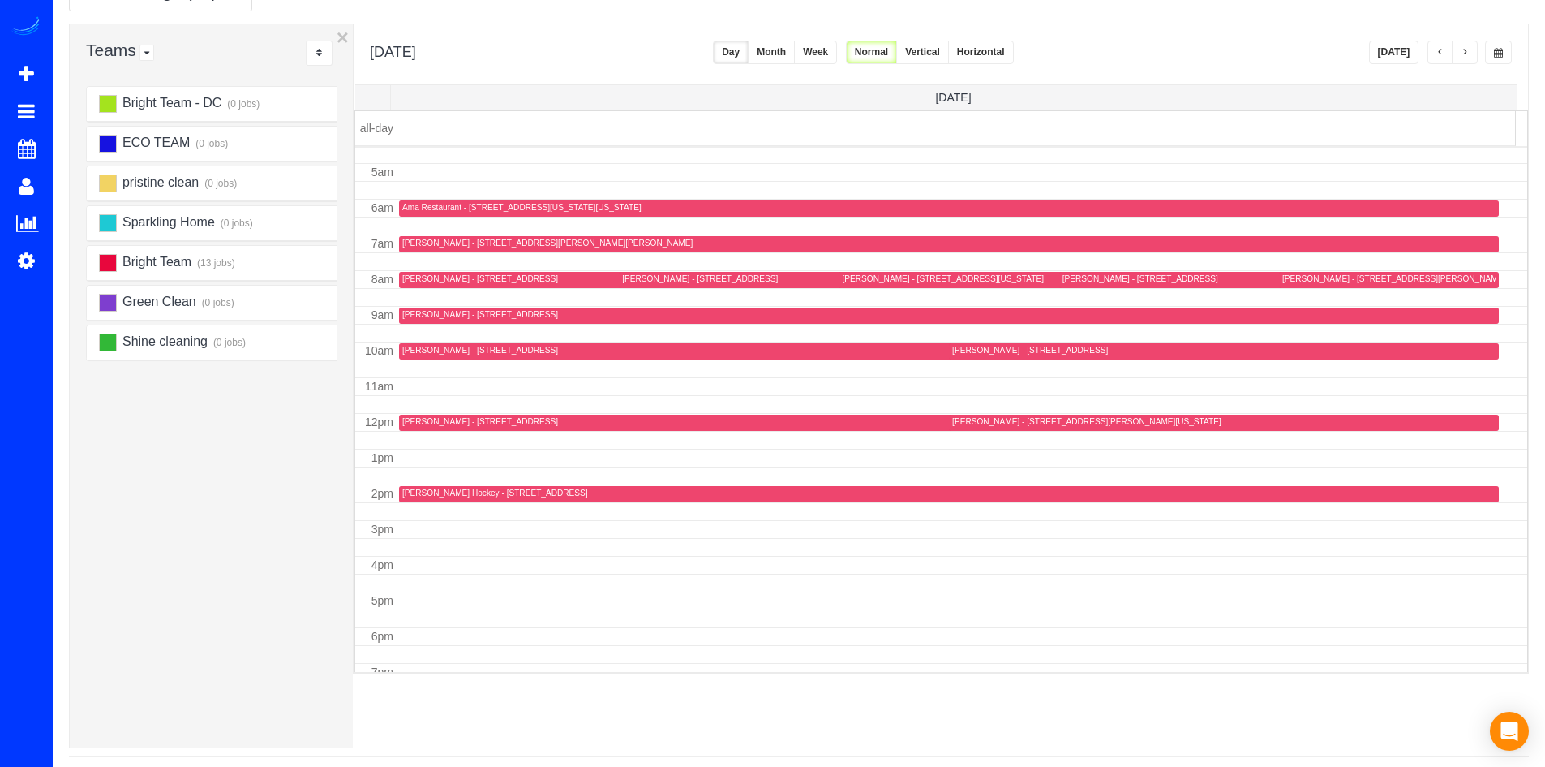
scroll to position [0, 0]
